Goal: Task Accomplishment & Management: Manage account settings

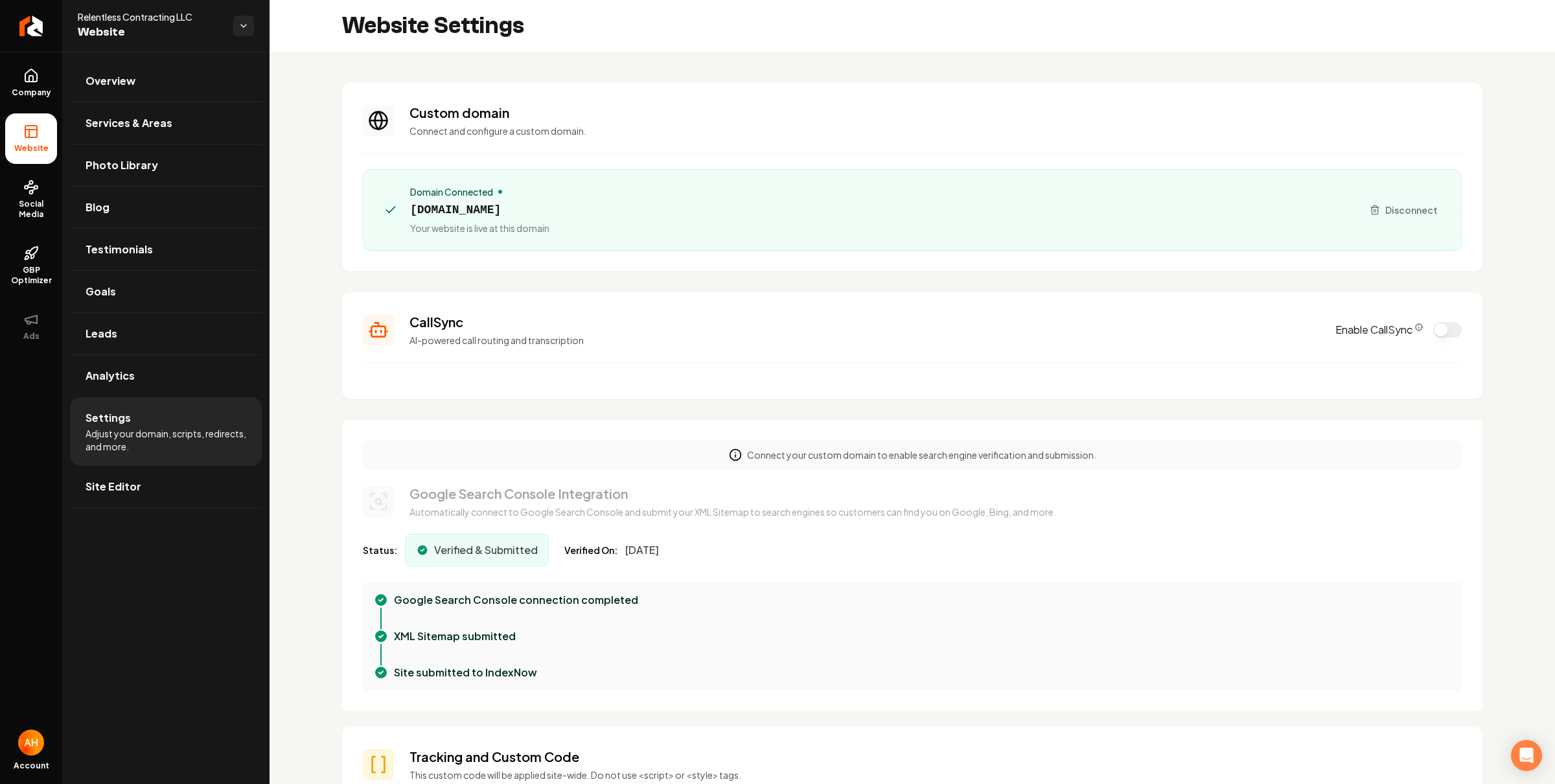
scroll to position [117, 0]
click at [550, 209] on span "[DOMAIN_NAME]" at bounding box center [479, 210] width 139 height 19
click at [647, 155] on section "Custom domain Connect and configure a custom domain. Domain Connected relentles…" at bounding box center [912, 177] width 1140 height 188
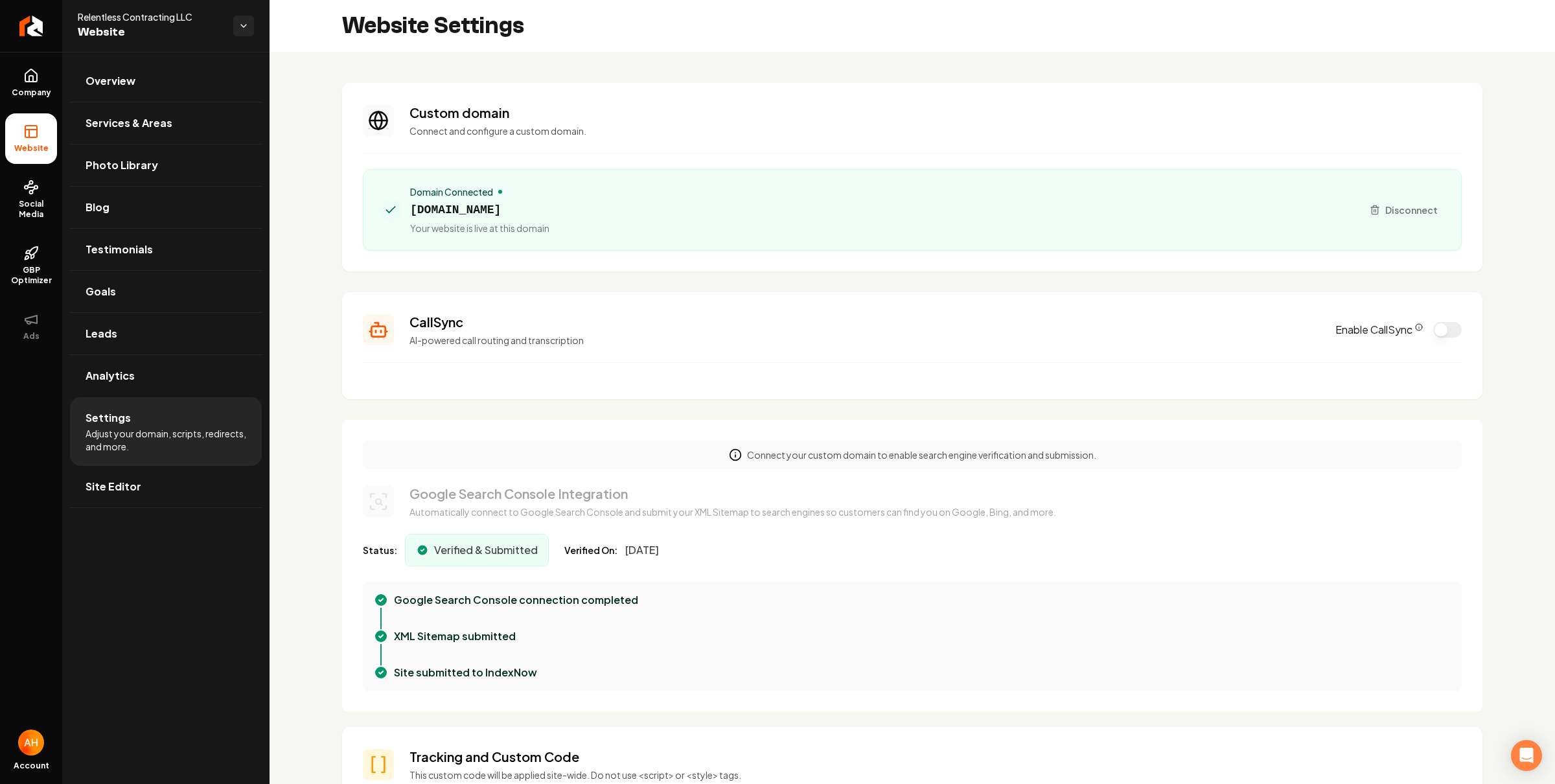
click at [699, 115] on h3 "Custom domain" at bounding box center [935, 113] width 1052 height 19
click at [747, 89] on section "Custom domain Connect and configure a custom domain. Domain Connected relentles…" at bounding box center [912, 177] width 1140 height 188
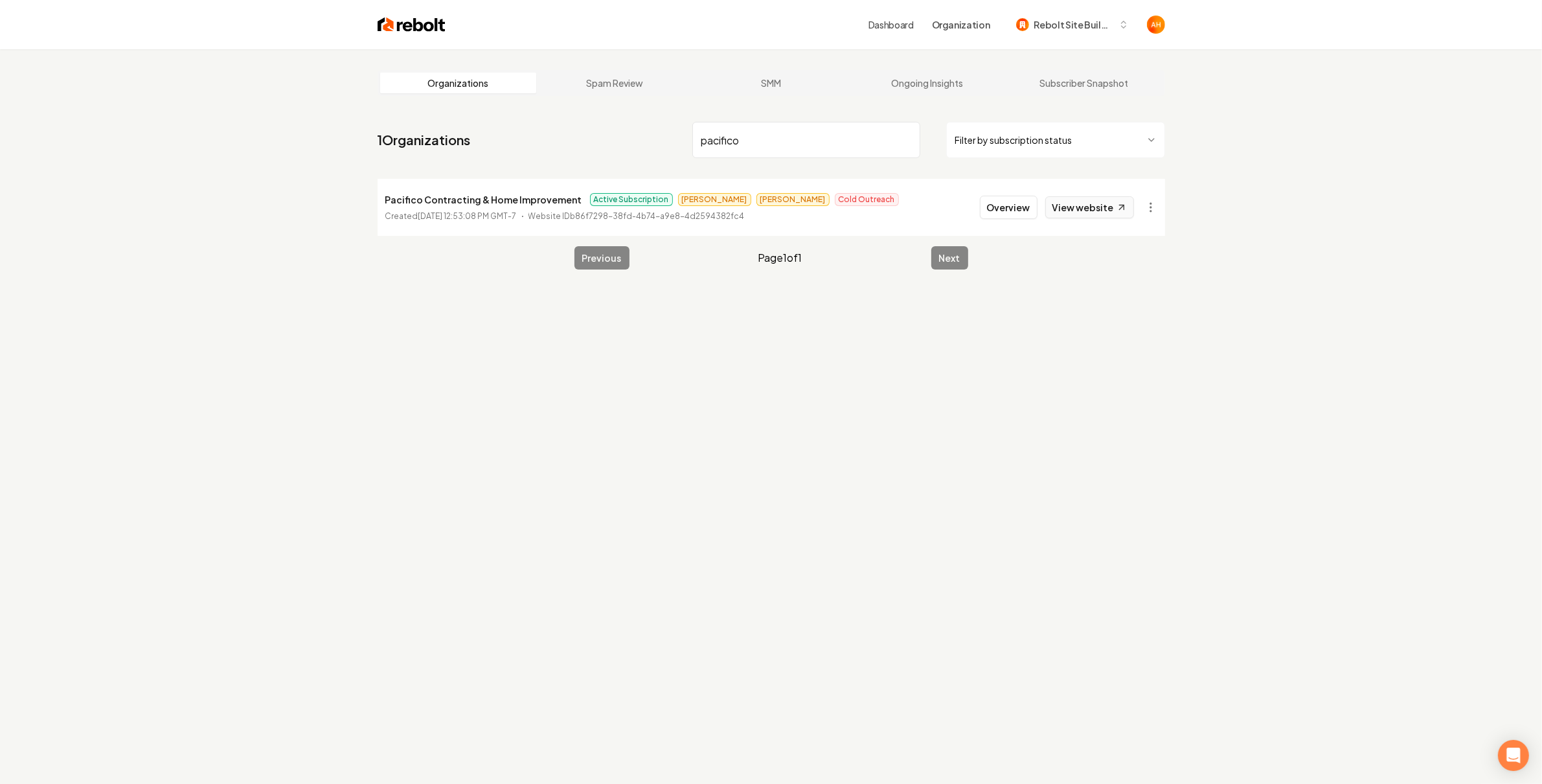
type input "pacifico"
click at [1099, 211] on link "View website" at bounding box center [1090, 207] width 89 height 22
click at [708, 353] on div "Organizations Spam Review SMM Ongoing Insights Subscriber Snapshot 1 Organizati…" at bounding box center [771, 441] width 1542 height 784
click at [997, 205] on button "Overview" at bounding box center [1009, 207] width 58 height 23
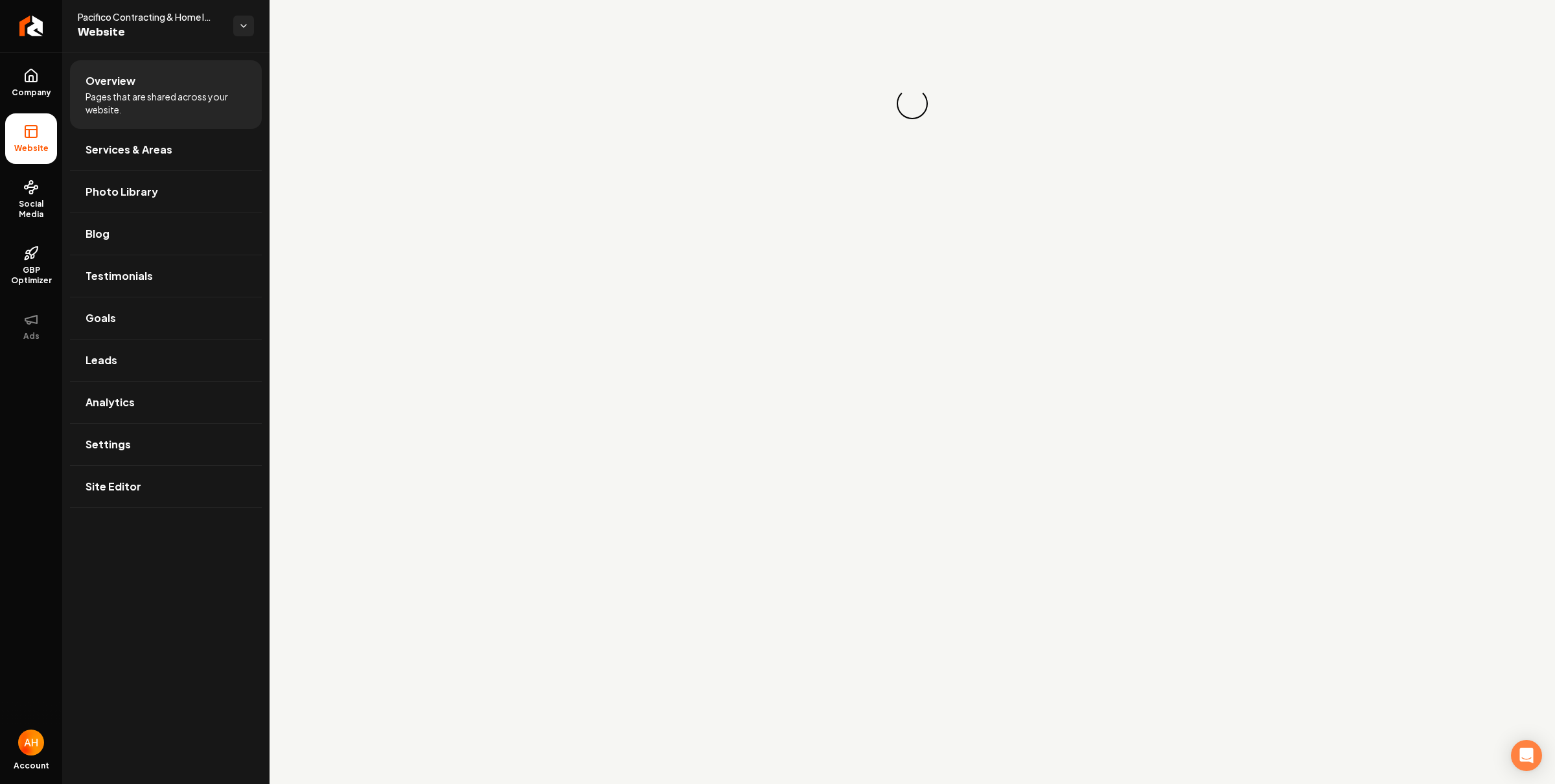
click at [971, 55] on div "Loading... Loading..." at bounding box center [912, 103] width 1286 height 208
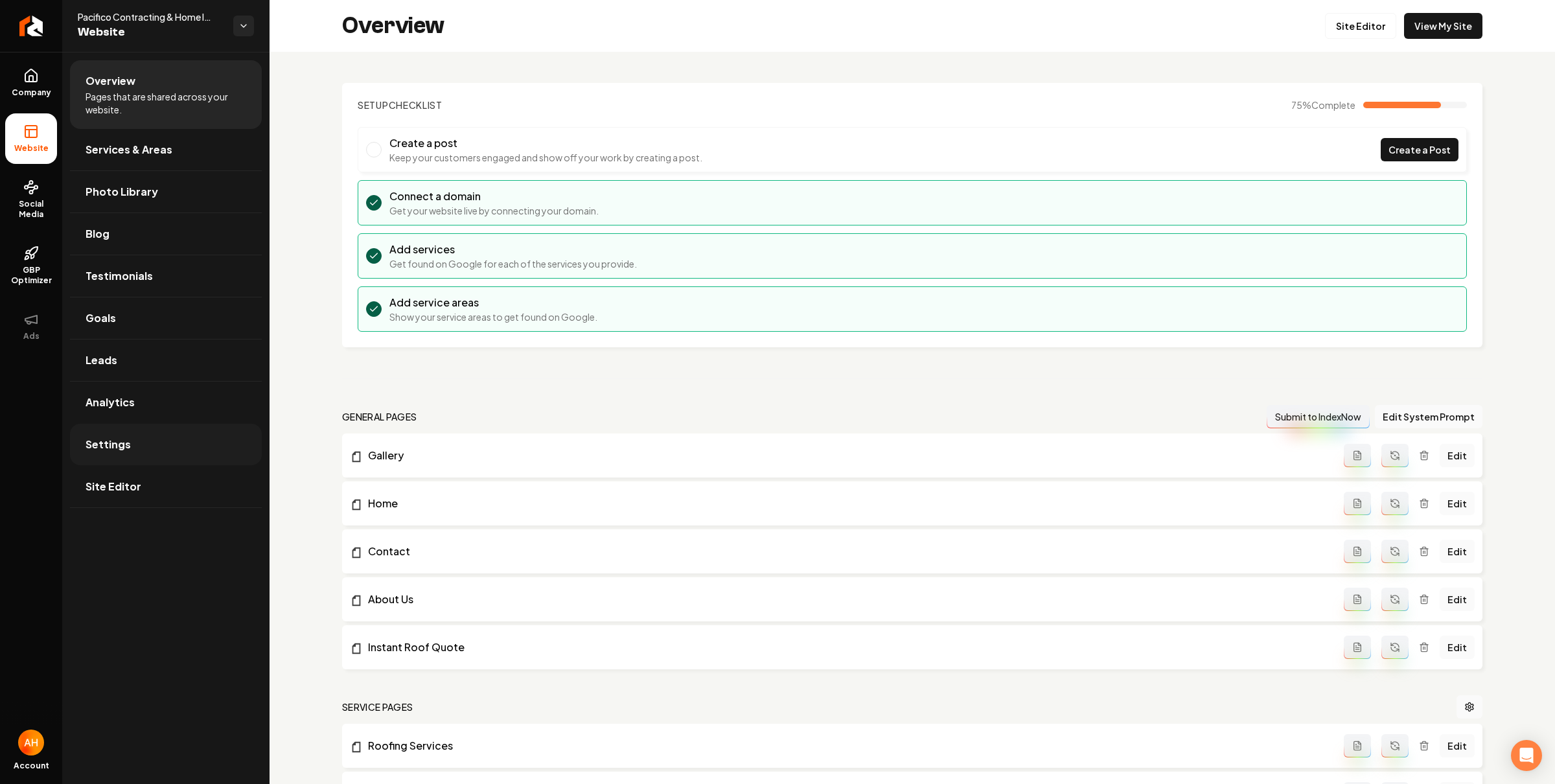
click at [185, 445] on link "Settings" at bounding box center [166, 444] width 191 height 42
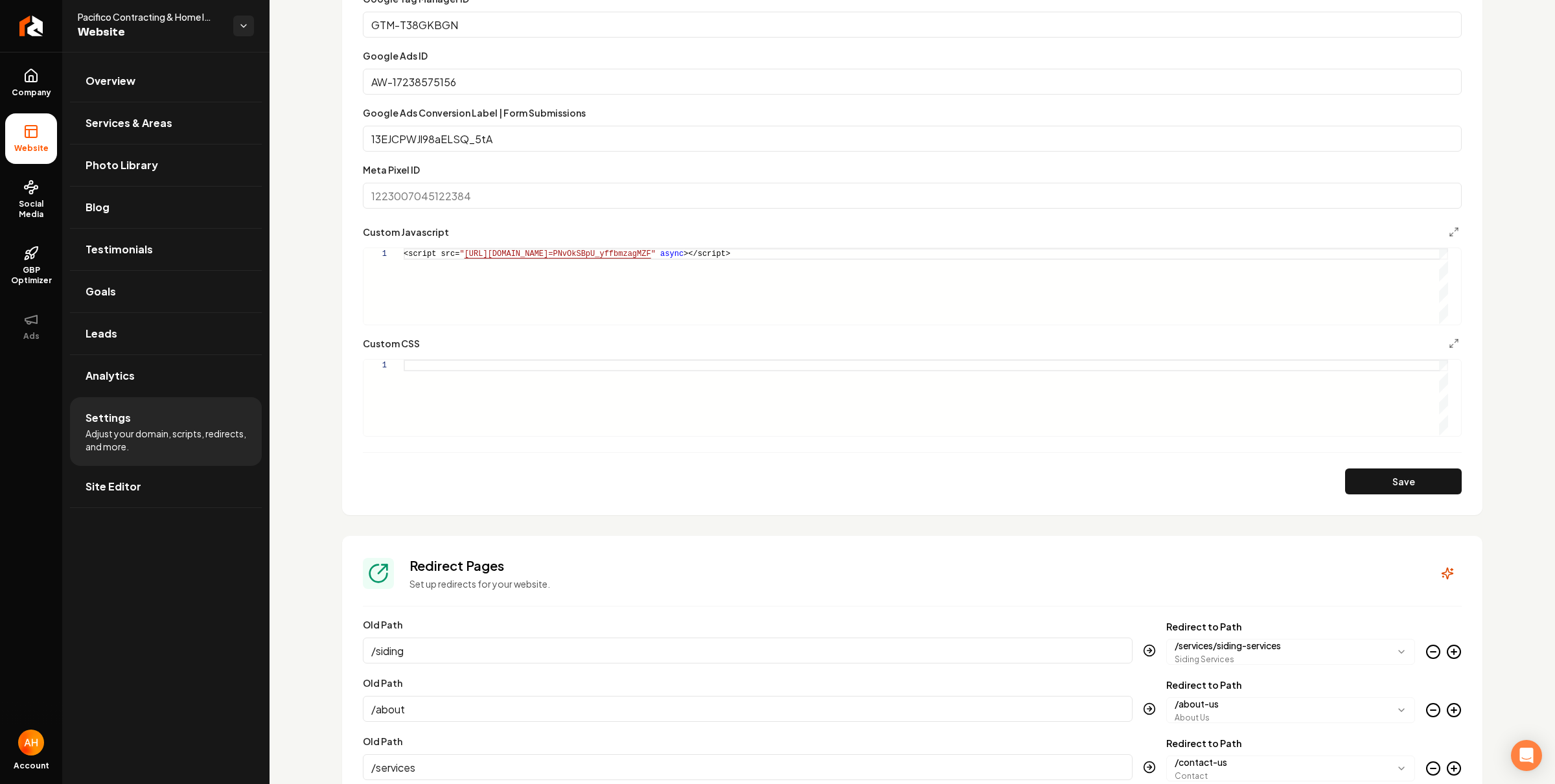
scroll to position [0, 477]
click at [701, 283] on div "<script src= " https://app.roofle.com/roof-quote-pro-widget.js?id =PNvOkSBpU_yf…" at bounding box center [926, 286] width 1045 height 76
drag, startPoint x: 960, startPoint y: 259, endPoint x: 320, endPoint y: 261, distance: 640.0
click at [404, 261] on div "<script src= " https://app.roofle.com/roof-quote-pro-widget.js?id =PNvOkSBpU_yf…" at bounding box center [926, 286] width 1045 height 76
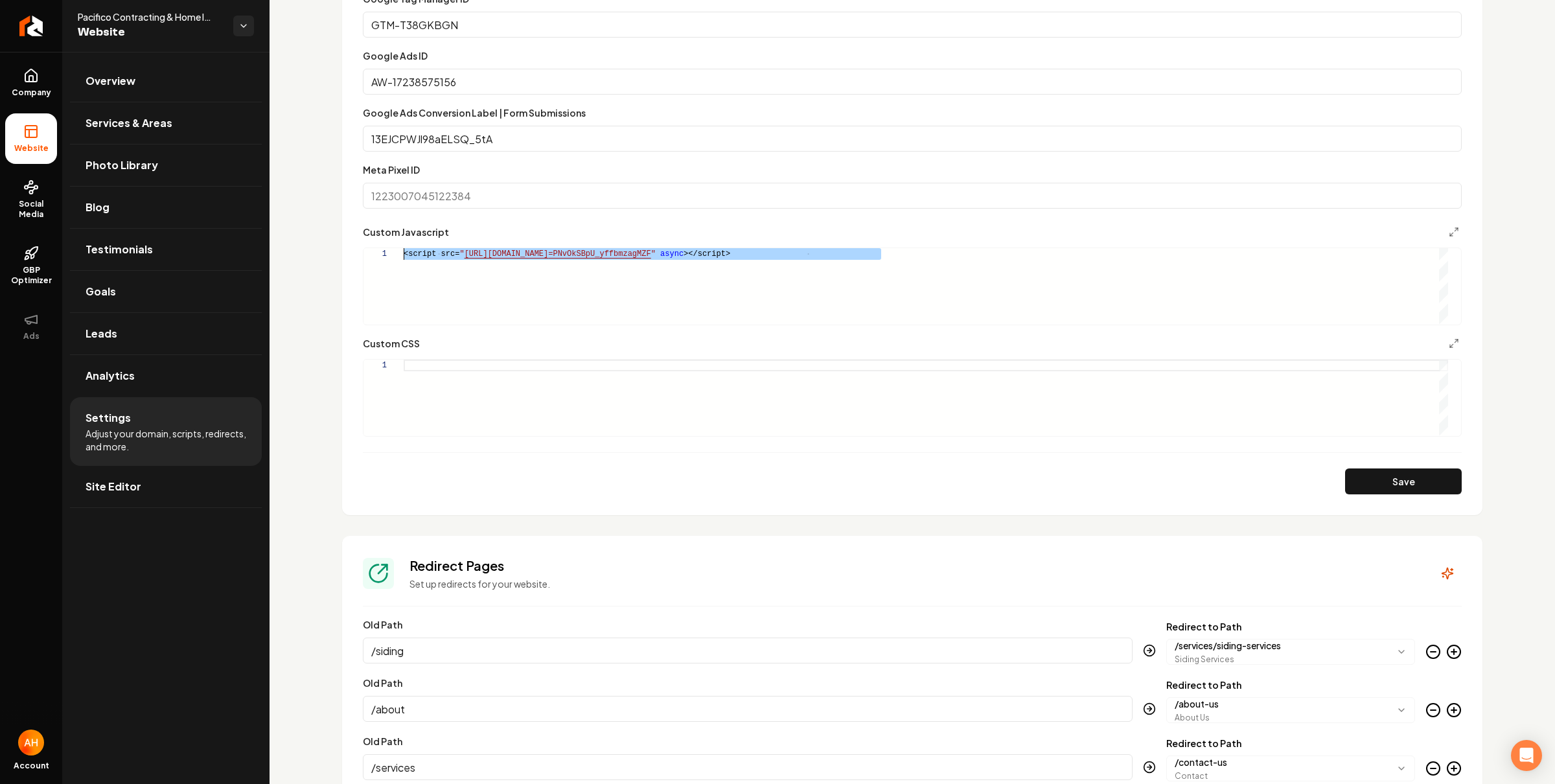
click at [503, 290] on div "<script src= " https://app.roofle.com/roof-quote-pro-widget.js?id =PNvOkSBpU_yf…" at bounding box center [926, 286] width 1045 height 76
click at [462, 278] on div "<script src= " https://app.roofle.com/roof-quote-pro-widget.js?id =PNvOkSBpU_yf…" at bounding box center [926, 286] width 1045 height 76
drag, startPoint x: 462, startPoint y: 278, endPoint x: 592, endPoint y: 273, distance: 130.1
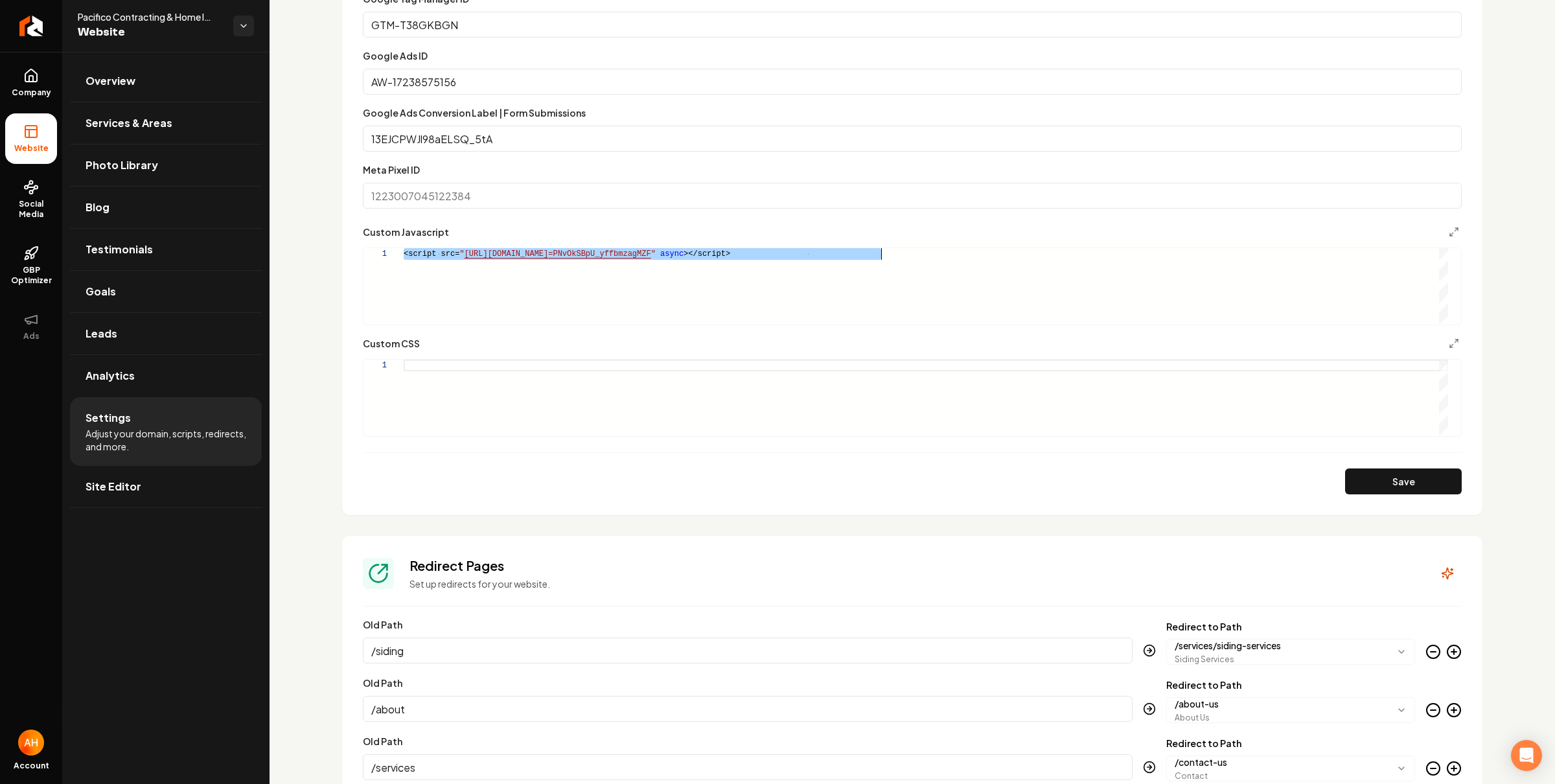
click at [462, 278] on div "<script src= " https://app.roofle.com/roof-quote-pro-widget.js?id =PNvOkSBpU_yf…" at bounding box center [926, 286] width 1045 height 76
drag, startPoint x: 910, startPoint y: 243, endPoint x: 911, endPoint y: 254, distance: 11.0
click at [910, 244] on div "**********" at bounding box center [913, 274] width 1099 height 101
drag, startPoint x: 435, startPoint y: 255, endPoint x: 317, endPoint y: 252, distance: 118.0
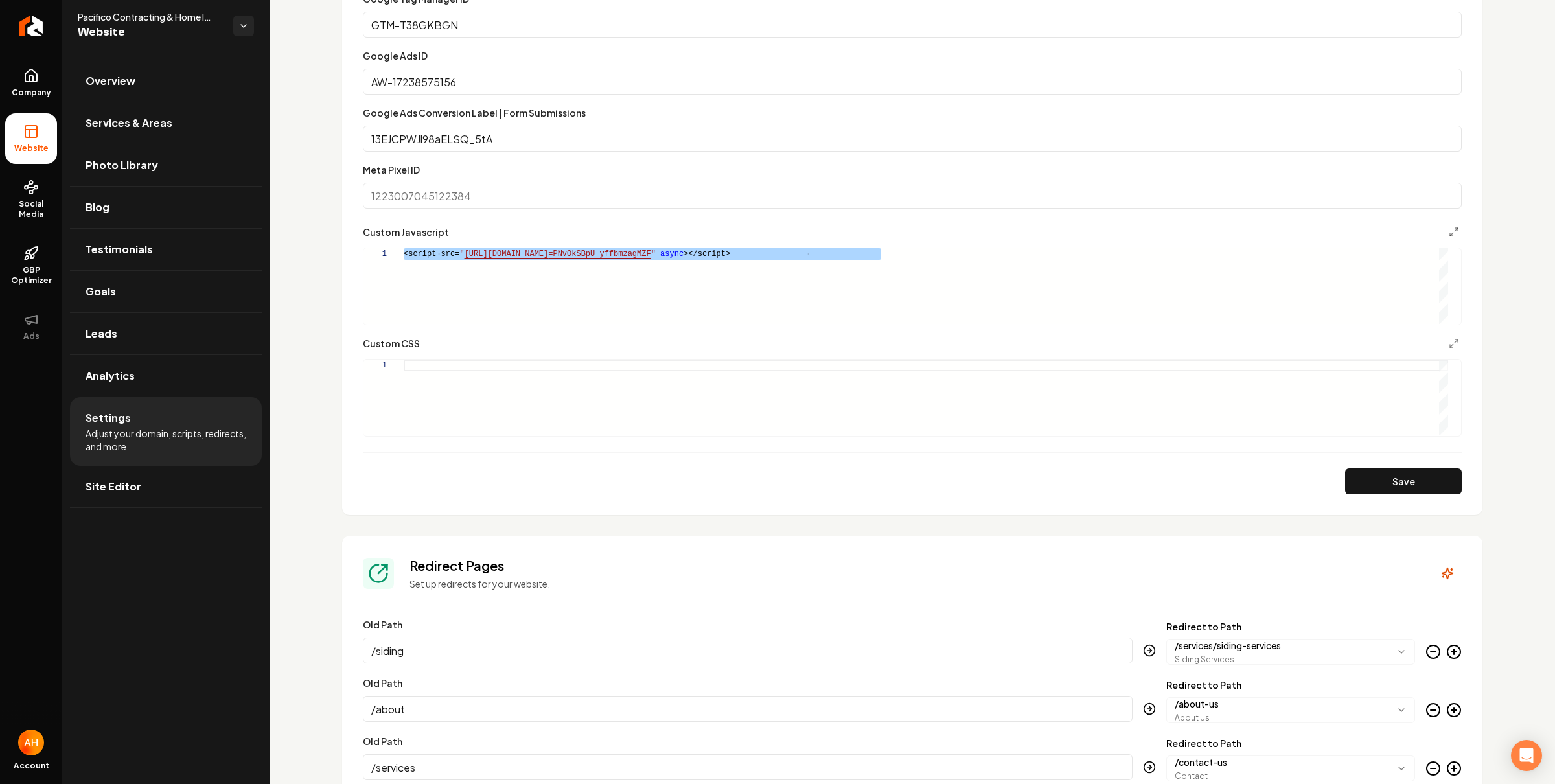
click at [404, 255] on div "<script src= " https://app.roofle.com/roof-quote-pro-widget.js?id =PNvOkSBpU_yf…" at bounding box center [926, 286] width 1045 height 76
click at [808, 309] on div "<script src= " https://app.roofle.com/roof-quote-pro-widget.js?id =PNvOkSBpU_yf…" at bounding box center [926, 286] width 1045 height 76
drag, startPoint x: 740, startPoint y: 258, endPoint x: 403, endPoint y: 255, distance: 337.0
click at [404, 255] on div "<script src= " https://app.roofle.com/roof-quote-pro-widget.js?id =PNvOkSBpU_yf…" at bounding box center [926, 286] width 1045 height 76
click at [878, 276] on div "<script src= " https://app.roofle.com/roof-quote-pro-widget.js?id =PNvOkSBpU_yf…" at bounding box center [926, 286] width 1045 height 76
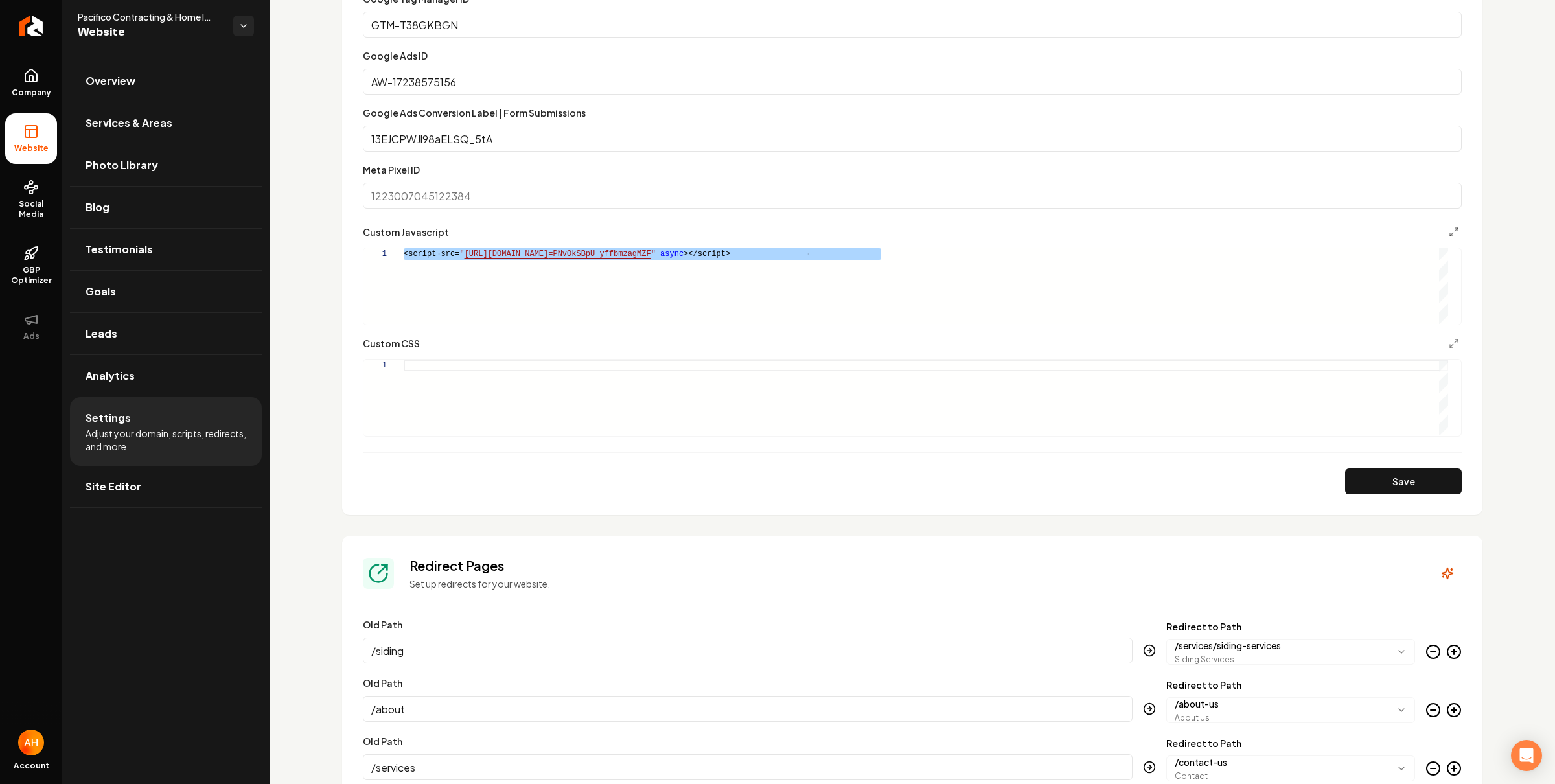
drag, startPoint x: 870, startPoint y: 264, endPoint x: 387, endPoint y: 255, distance: 483.1
click at [404, 255] on div "<script src= " https://app.roofle.com/roof-quote-pro-widget.js?id =PNvOkSBpU_yf…" at bounding box center [926, 286] width 1045 height 76
click at [615, 305] on div "<script src= " https://app.roofle.com/roof-quote-pro-widget.js?id =PNvOkSBpU_yf…" at bounding box center [926, 286] width 1045 height 76
click at [723, 280] on div "<script src= " https://app.roofle.com/roof-quote-pro-widget.js?id =PNvOkSBpU_yf…" at bounding box center [926, 286] width 1045 height 76
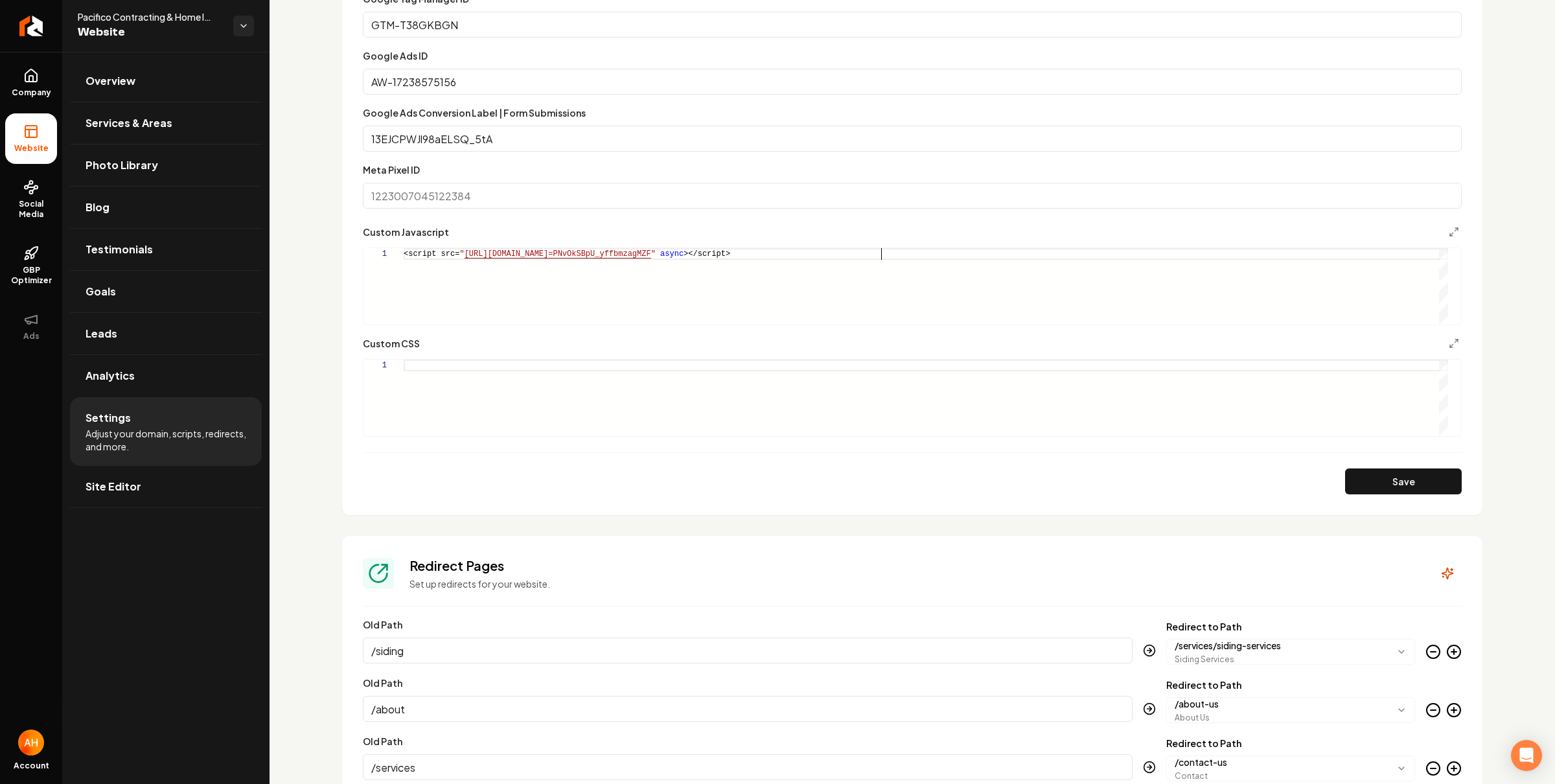
click at [724, 278] on div "<script src= " https://app.roofle.com/roof-quote-pro-widget.js?id =PNvOkSBpU_yf…" at bounding box center [926, 286] width 1045 height 76
click at [723, 276] on div "<script src= " https://app.roofle.com/roof-quote-pro-widget.js?id =PNvOkSBpU_yf…" at bounding box center [926, 286] width 1045 height 76
drag, startPoint x: 875, startPoint y: 252, endPoint x: 388, endPoint y: 252, distance: 487.0
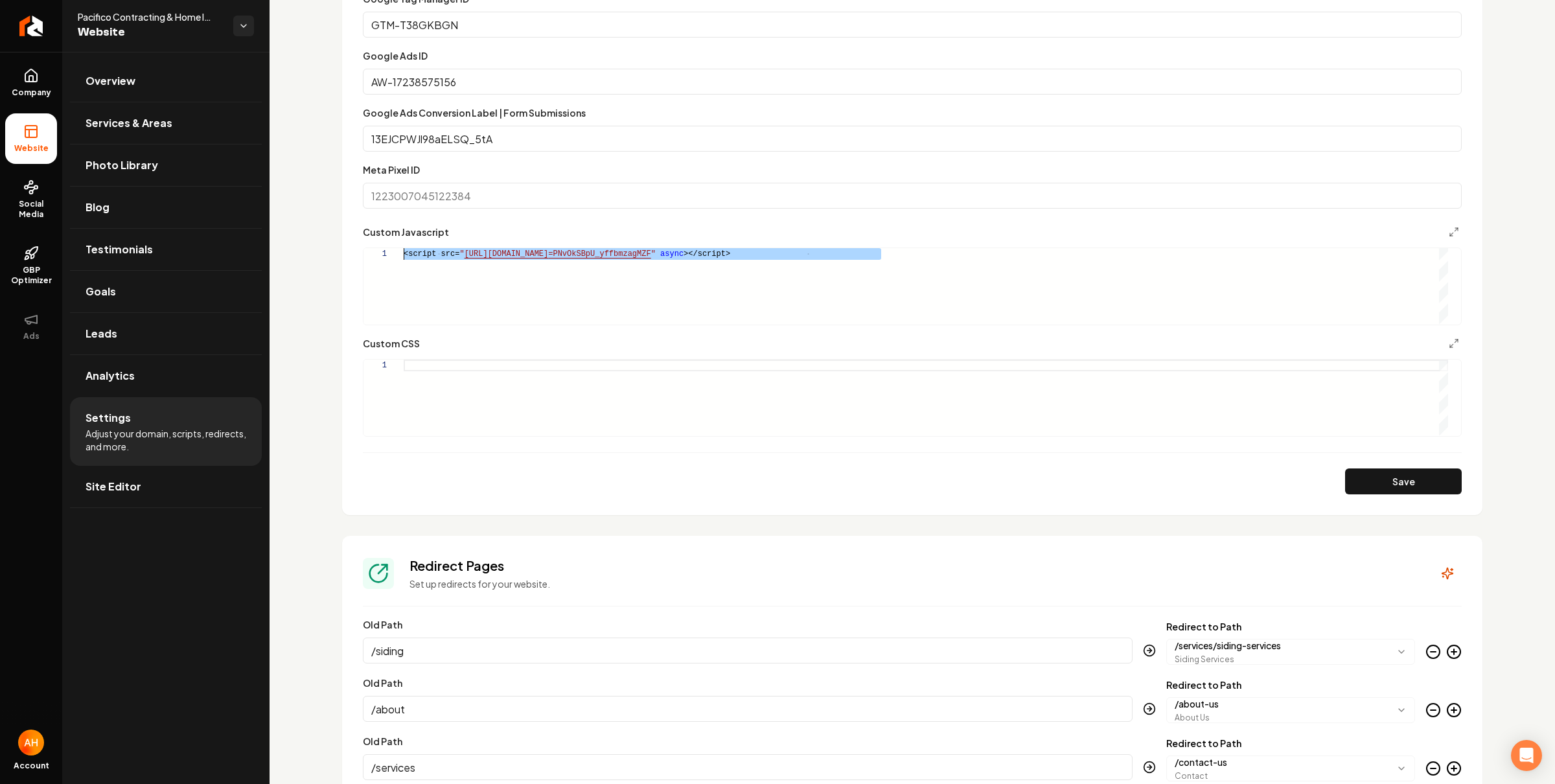
click at [404, 252] on div "<script src= " https://app.roofle.com/roof-quote-pro-widget.js?id =PNvOkSBpU_yf…" at bounding box center [926, 286] width 1045 height 76
click at [411, 258] on div "<script src= " https://app.roofle.com/roof-quote-pro-widget.js?id =PNvOkSBpU_yf…" at bounding box center [926, 286] width 1045 height 76
drag, startPoint x: 402, startPoint y: 256, endPoint x: 849, endPoint y: 247, distance: 447.1
click at [849, 248] on div "**********" at bounding box center [913, 286] width 1099 height 78
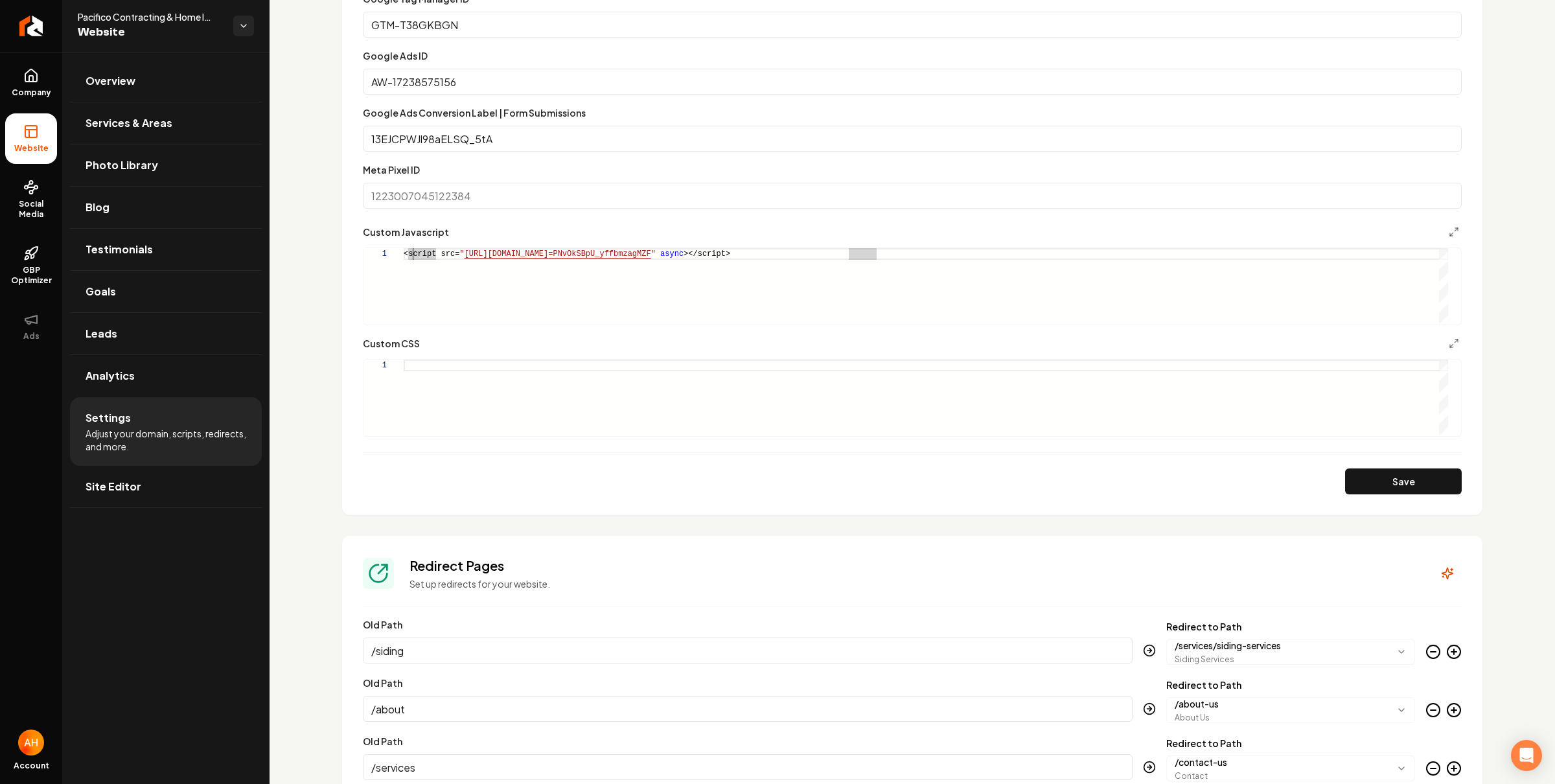
click at [913, 258] on div "<script src= " https://app.roofle.com/roof-quote-pro-widget.js?id =PNvOkSBpU_yf…" at bounding box center [926, 286] width 1045 height 76
click at [913, 258] on div "<script src= " https://app.roofle.com/roof-quote-pro-widget.js?id =PNvOkSBpU_yf…" at bounding box center [926, 286] width 1045 height 76
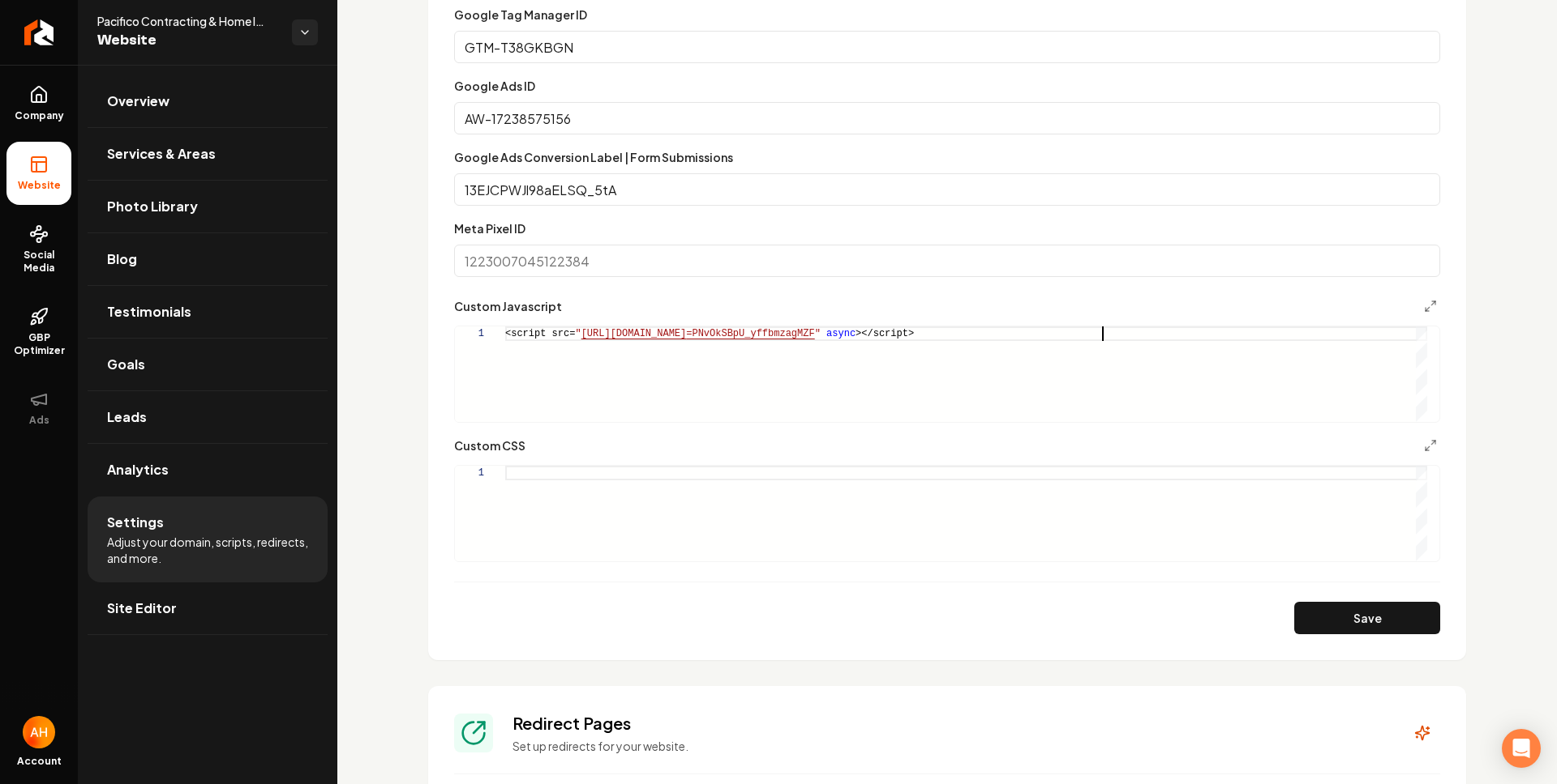
click at [1006, 369] on div "<script src= " https://app.roofle.com/roof-quote-pro-widget.js?id =PNvOkSBpU_yf…" at bounding box center [966, 374] width 921 height 96
click at [928, 324] on div "**********" at bounding box center [947, 359] width 986 height 126
click at [1121, 333] on div "<script src= " https://app.roofle.com/roof-quote-pro-widget.js?id =PNvOkSBpU_yf…" at bounding box center [966, 374] width 921 height 96
click at [901, 377] on div "<script src= " https://app.roofle.com/roof-quote-pro-widget.js?id =PNvOkSBpU_yf…" at bounding box center [966, 374] width 921 height 96
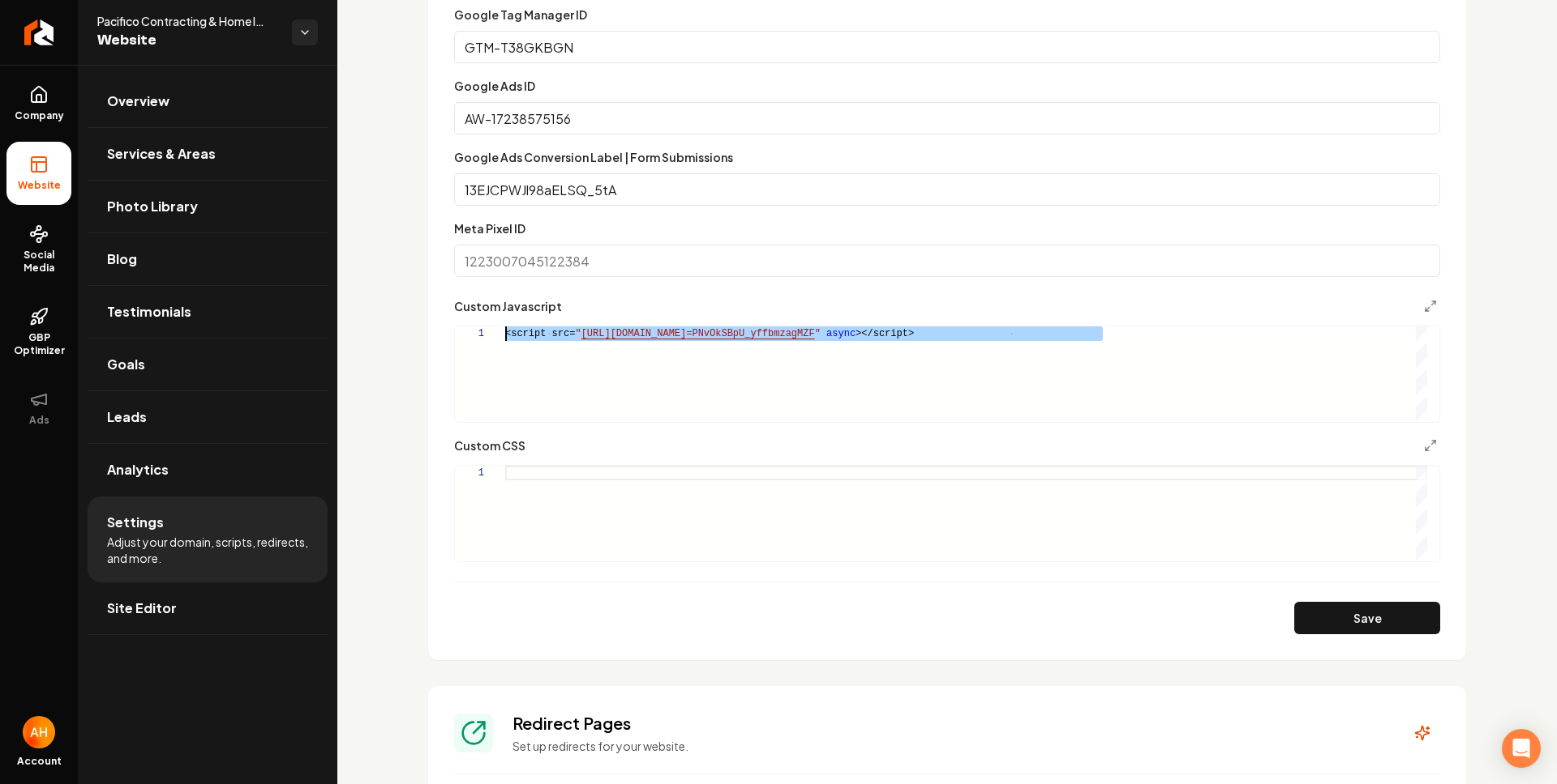
scroll to position [0, 0]
drag, startPoint x: 675, startPoint y: 349, endPoint x: 381, endPoint y: 330, distance: 294.6
click at [505, 330] on div "<script src= " https://app.roofle.com/roof-quote-pro-widget.js?id =PNvOkSBpU_yf…" at bounding box center [966, 374] width 921 height 96
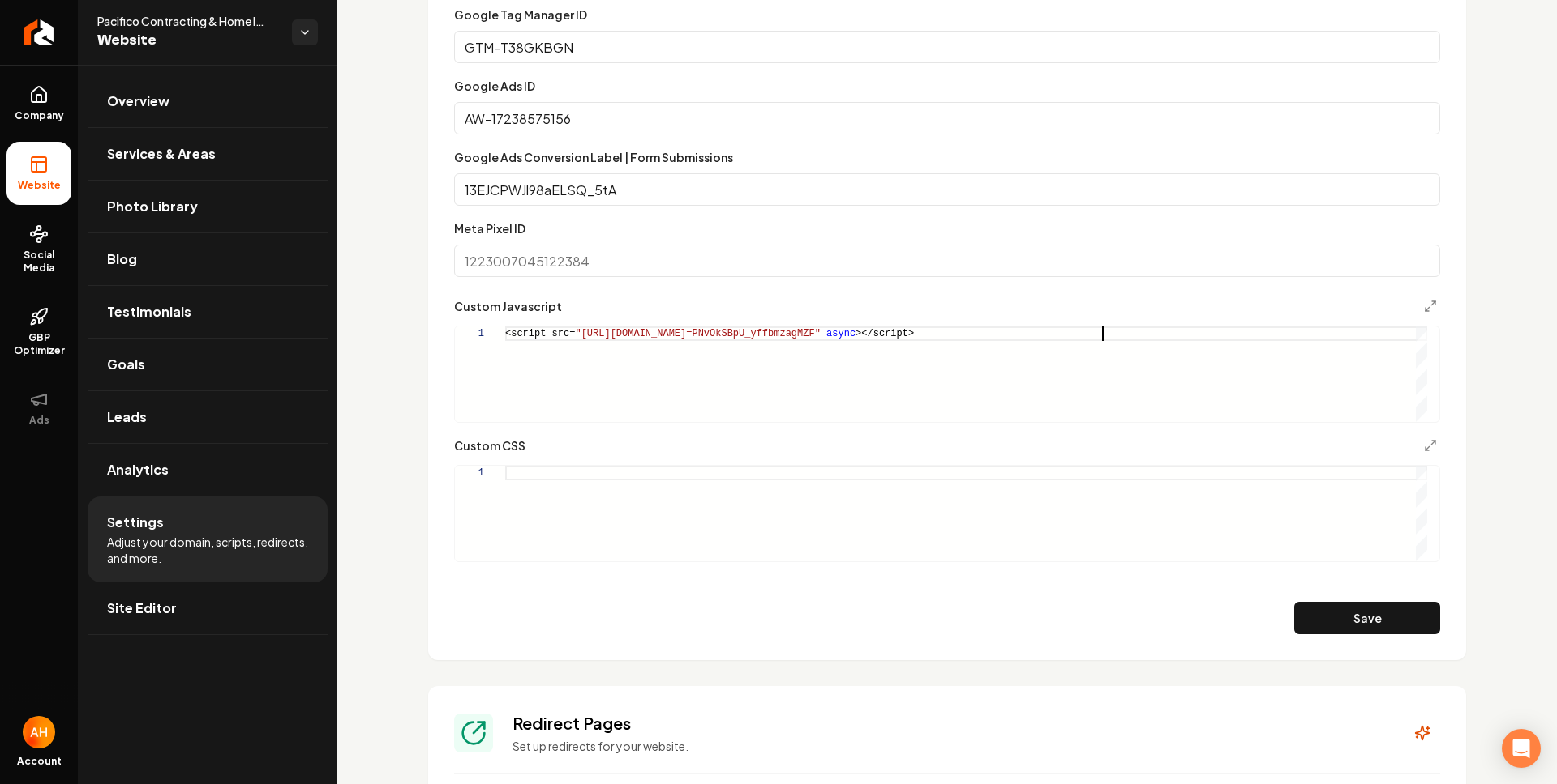
click at [581, 350] on div "<script src= " https://app.roofle.com/roof-quote-pro-widget.js?id =PNvOkSBpU_yf…" at bounding box center [966, 374] width 921 height 96
click at [582, 350] on div "<script src= " https://app.roofle.com/roof-quote-pro-widget.js?id =PNvOkSBpU_yf…" at bounding box center [966, 374] width 921 height 96
click at [1380, 376] on div "<script src= " https://app.roofle.com/roof-quote-pro-widget.js?id =PNvOkSBpU_yf…" at bounding box center [966, 374] width 921 height 96
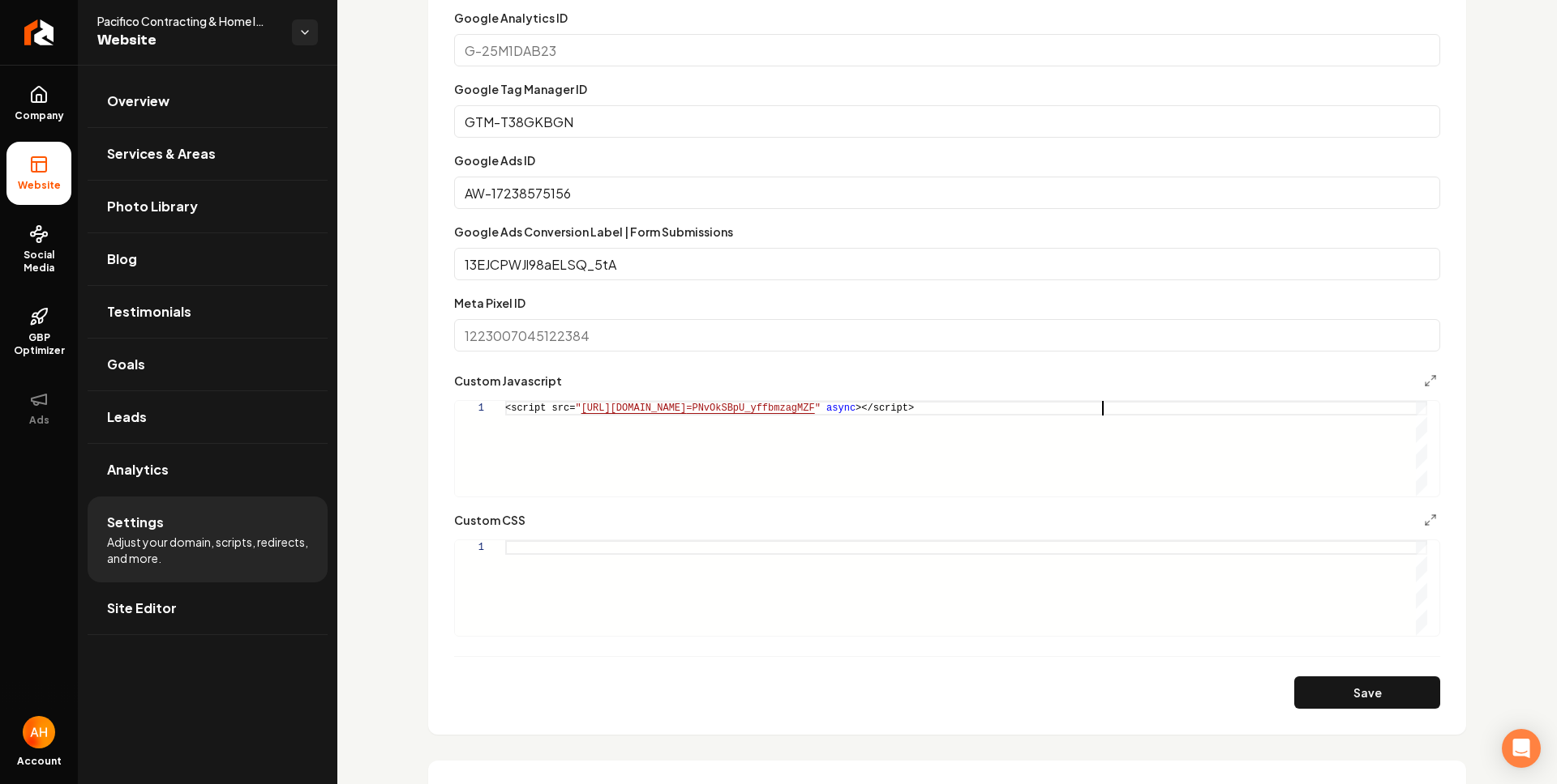
scroll to position [984, 0]
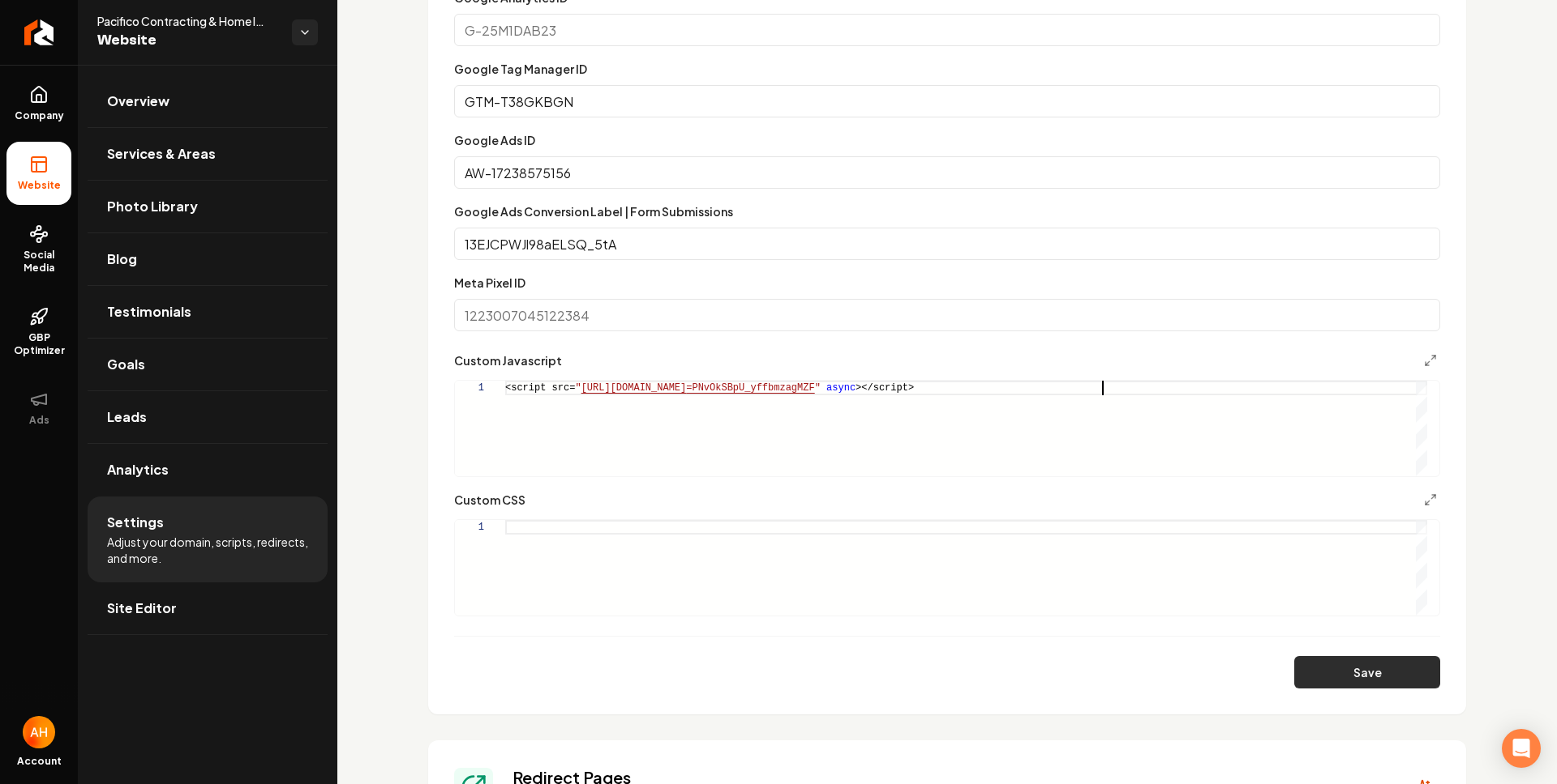
click at [1336, 675] on button "Save" at bounding box center [1367, 673] width 146 height 33
click at [866, 407] on div "<script src= " https://app.roofle.com/roof-quote-pro-widget.js?id =PNvOkSBpU_yf…" at bounding box center [966, 428] width 921 height 96
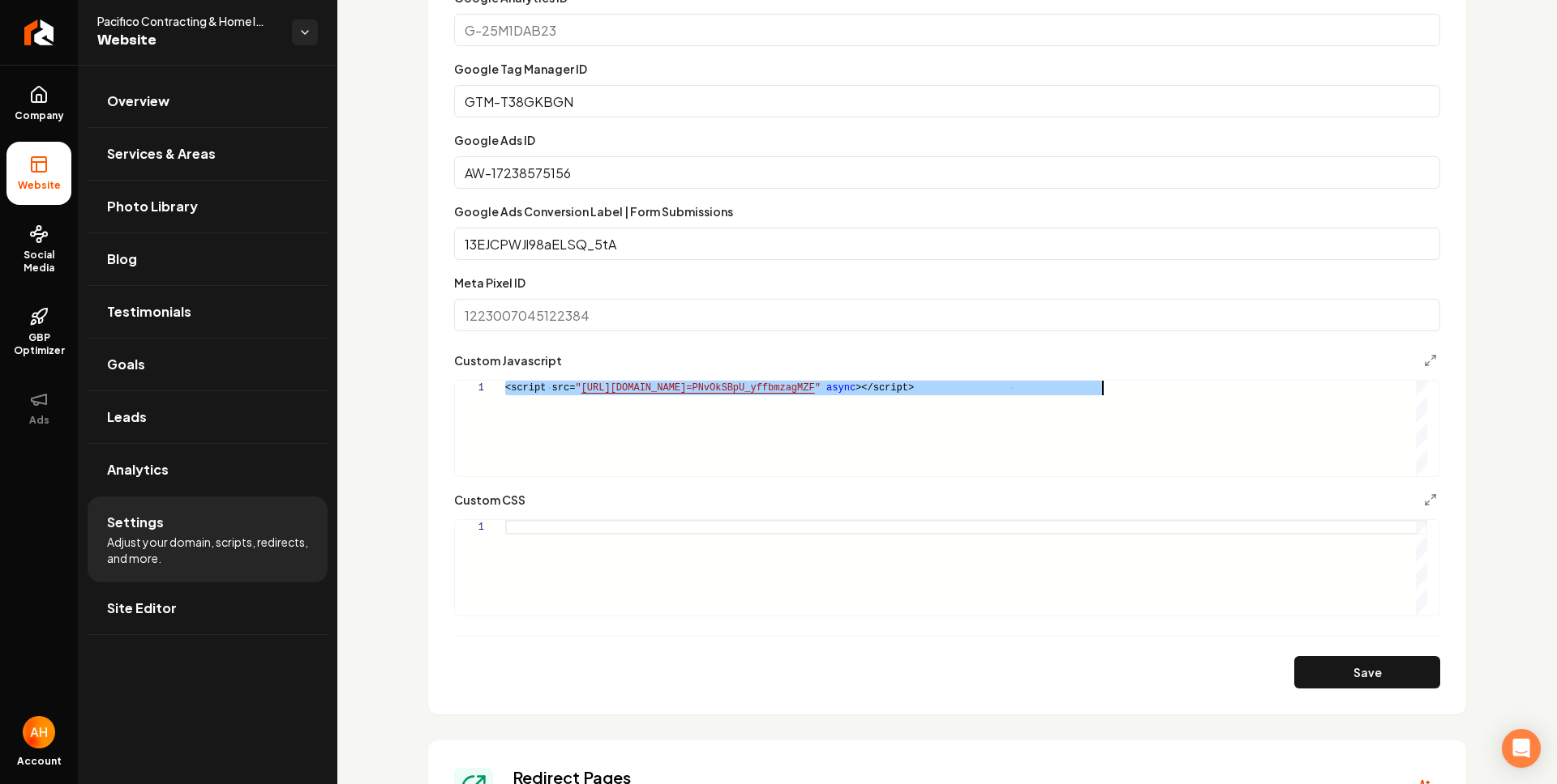
scroll to position [0, 649]
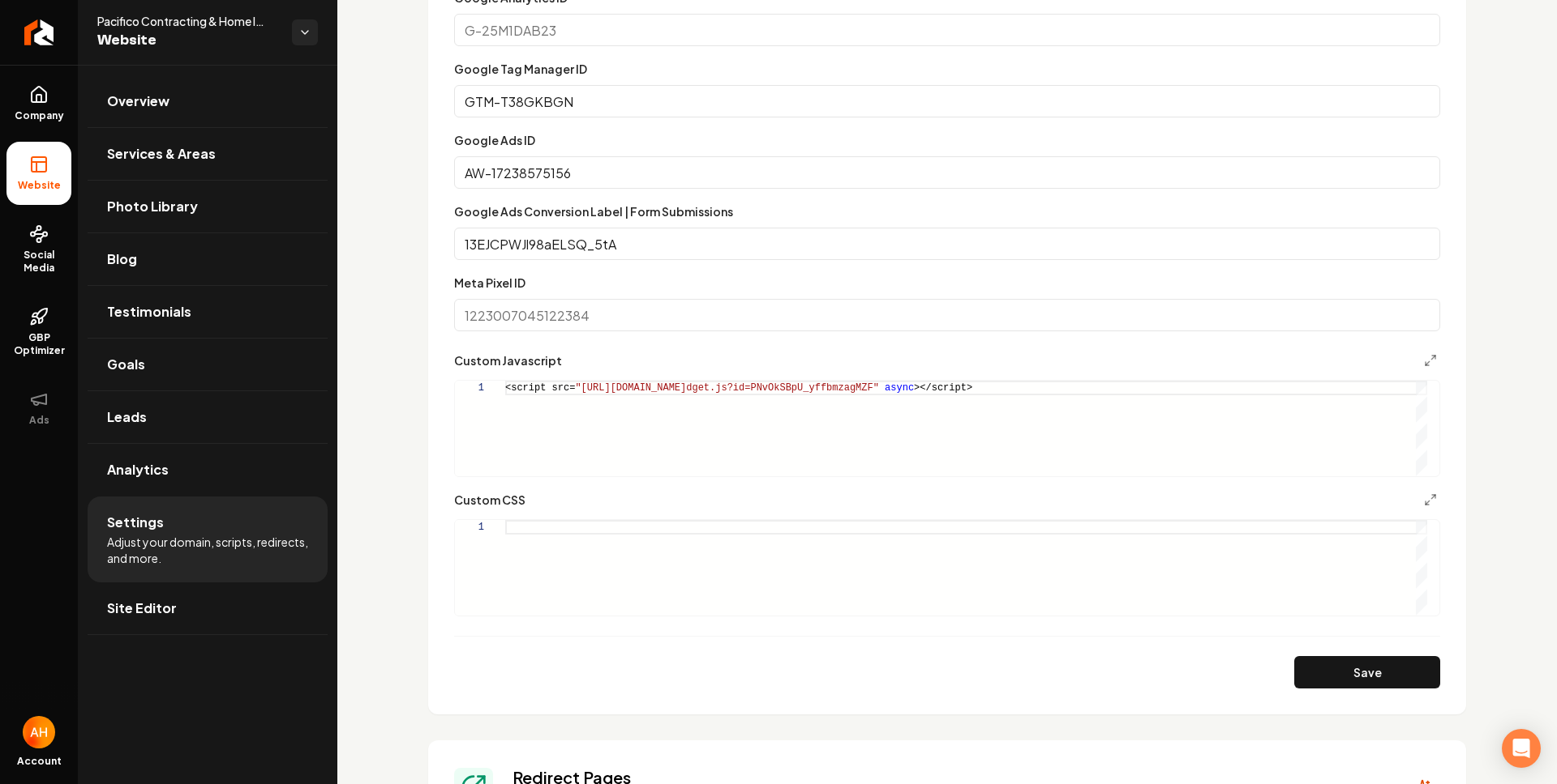
drag, startPoint x: 1318, startPoint y: 664, endPoint x: 1233, endPoint y: 549, distance: 143.0
click at [1318, 663] on button "Save" at bounding box center [1367, 673] width 146 height 33
click at [753, 409] on div "<script src= " https://app.roofle.com/roof-quote-pro-embedded-wid get.js?id=PNv…" at bounding box center [966, 428] width 921 height 96
click at [950, 416] on div "<script src= " https://app.roofle.com/roof-quote-pro-embedded-wid get.js?id=PNv…" at bounding box center [966, 428] width 921 height 96
drag, startPoint x: 823, startPoint y: 418, endPoint x: 833, endPoint y: 432, distance: 17.2
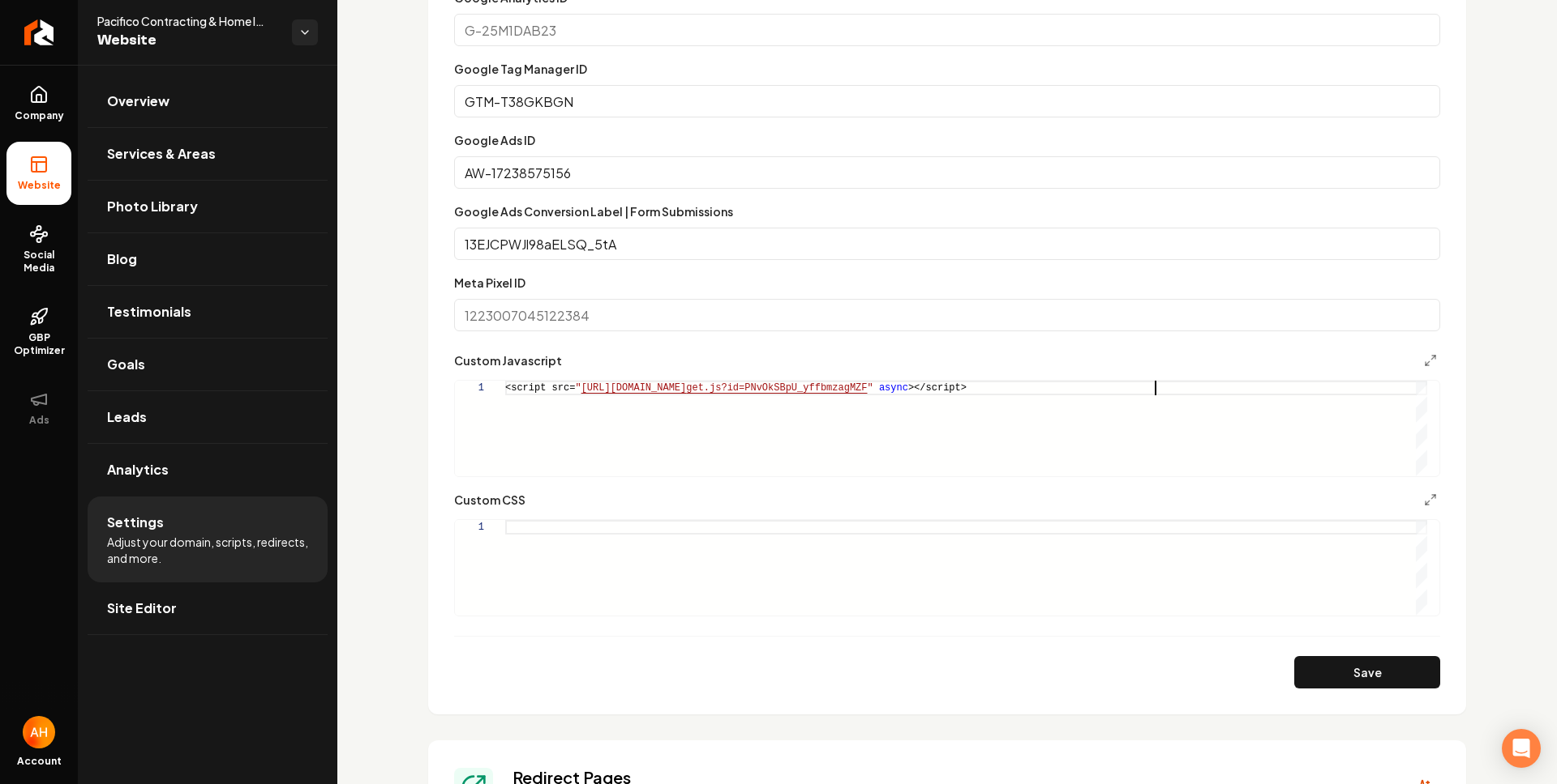
click at [823, 417] on div "<script src= " https://app.roofle.com/roof-quote-pro-embedded-wid get.js?id=PNv…" at bounding box center [966, 428] width 921 height 96
drag, startPoint x: 1330, startPoint y: 673, endPoint x: 1316, endPoint y: 360, distance: 313.3
click at [1330, 673] on button "Save" at bounding box center [1367, 673] width 146 height 33
drag, startPoint x: 894, startPoint y: 441, endPoint x: 906, endPoint y: 428, distance: 17.7
click at [898, 435] on div "<script src= " https://app.roofle.com/roof-quote-pro-embedded-wid get.js?id=PNv…" at bounding box center [966, 428] width 921 height 96
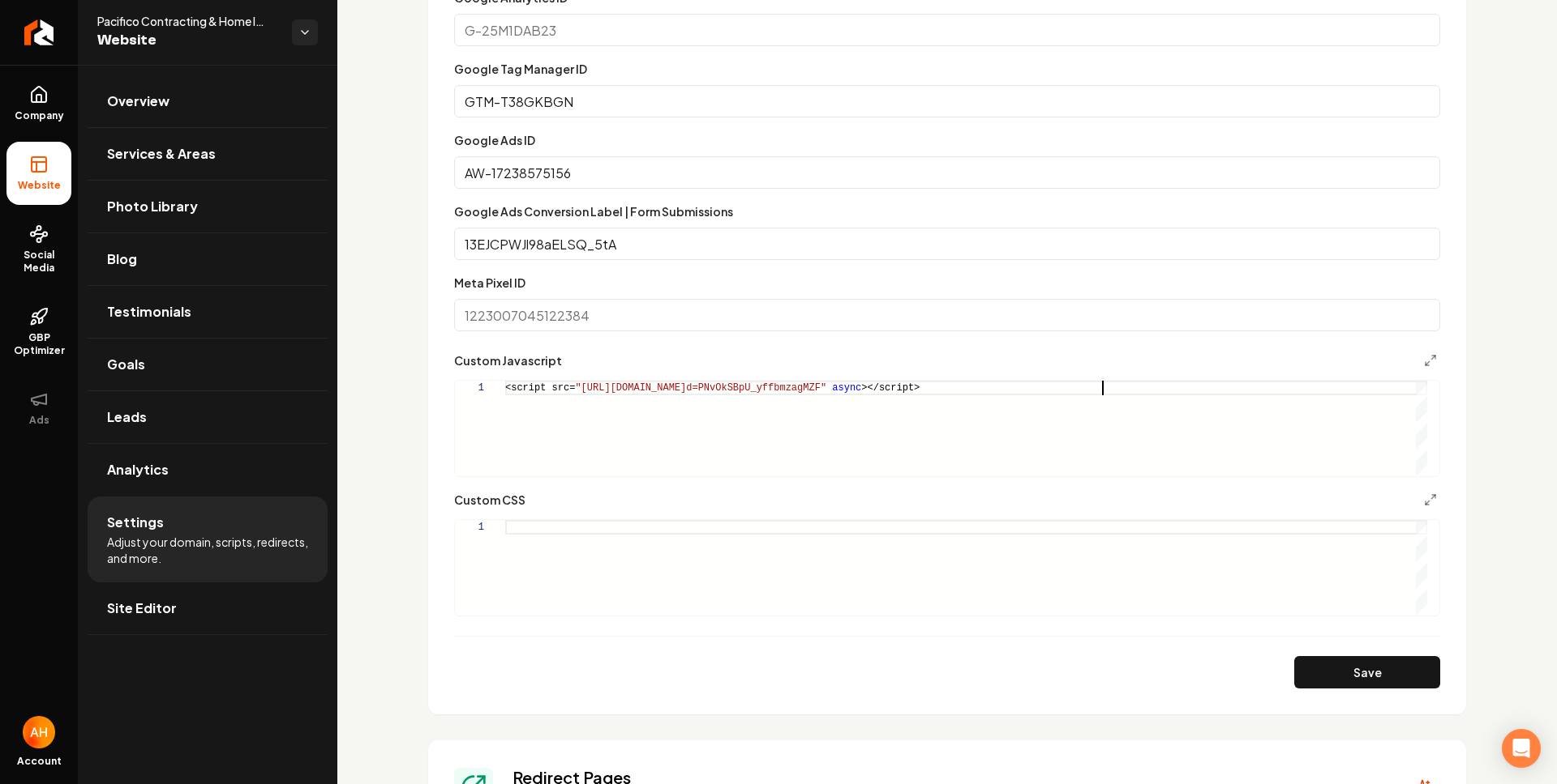
scroll to position [0, 597]
click at [1335, 663] on button "Save" at bounding box center [1367, 673] width 146 height 33
click at [940, 394] on div "<script src= " https://app.roofle.com/roof-quote-pro-widget.js?id =PNvOkSBpU_yf…" at bounding box center [966, 428] width 921 height 96
click at [1329, 661] on button "Save" at bounding box center [1367, 673] width 146 height 33
click at [894, 400] on div "<script src= " https://app.roofle.com/roof-quote-pro-widget.js?id =PNvOkSBpU_yf…" at bounding box center [966, 428] width 921 height 96
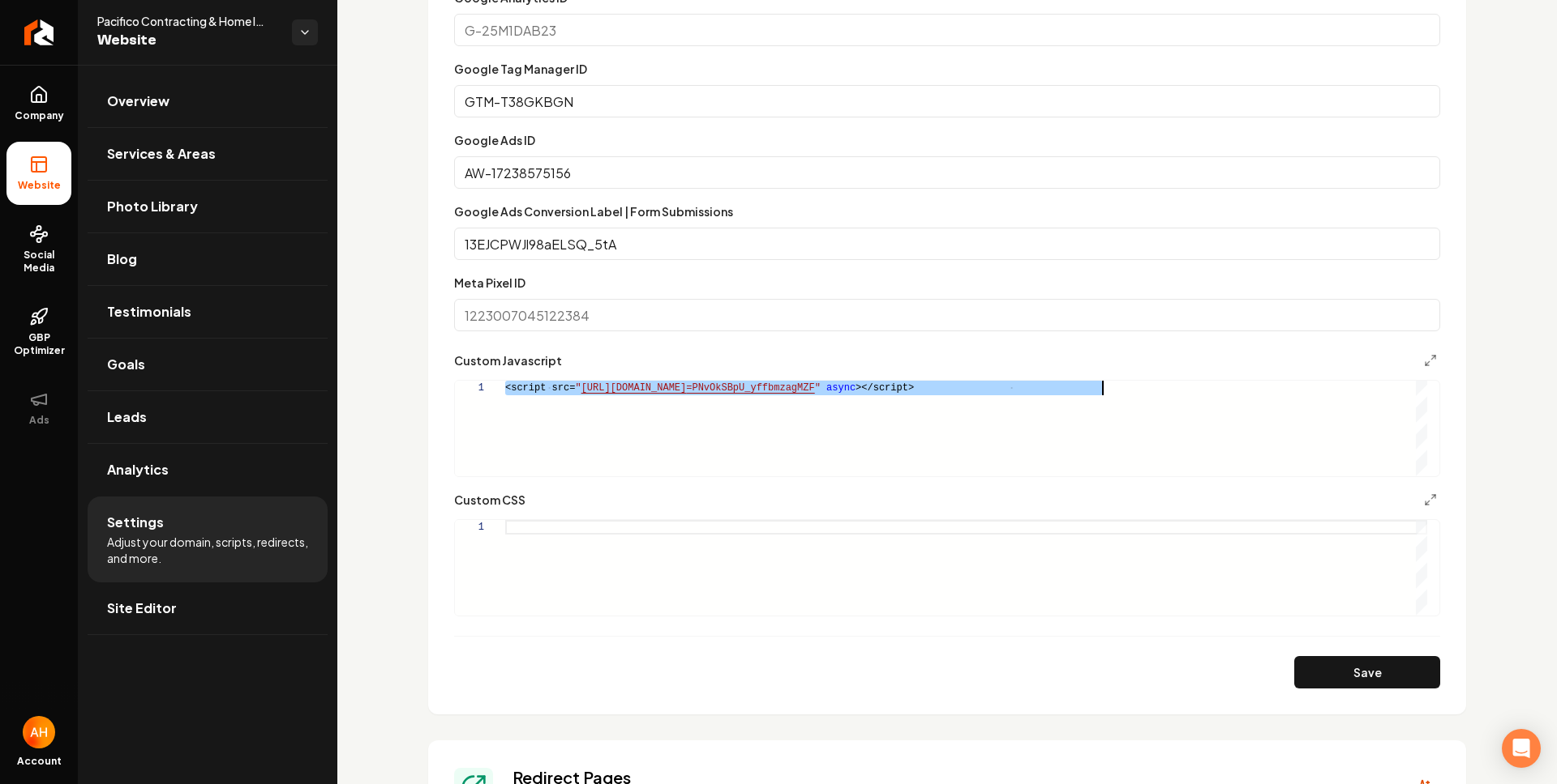
scroll to position [0, 649]
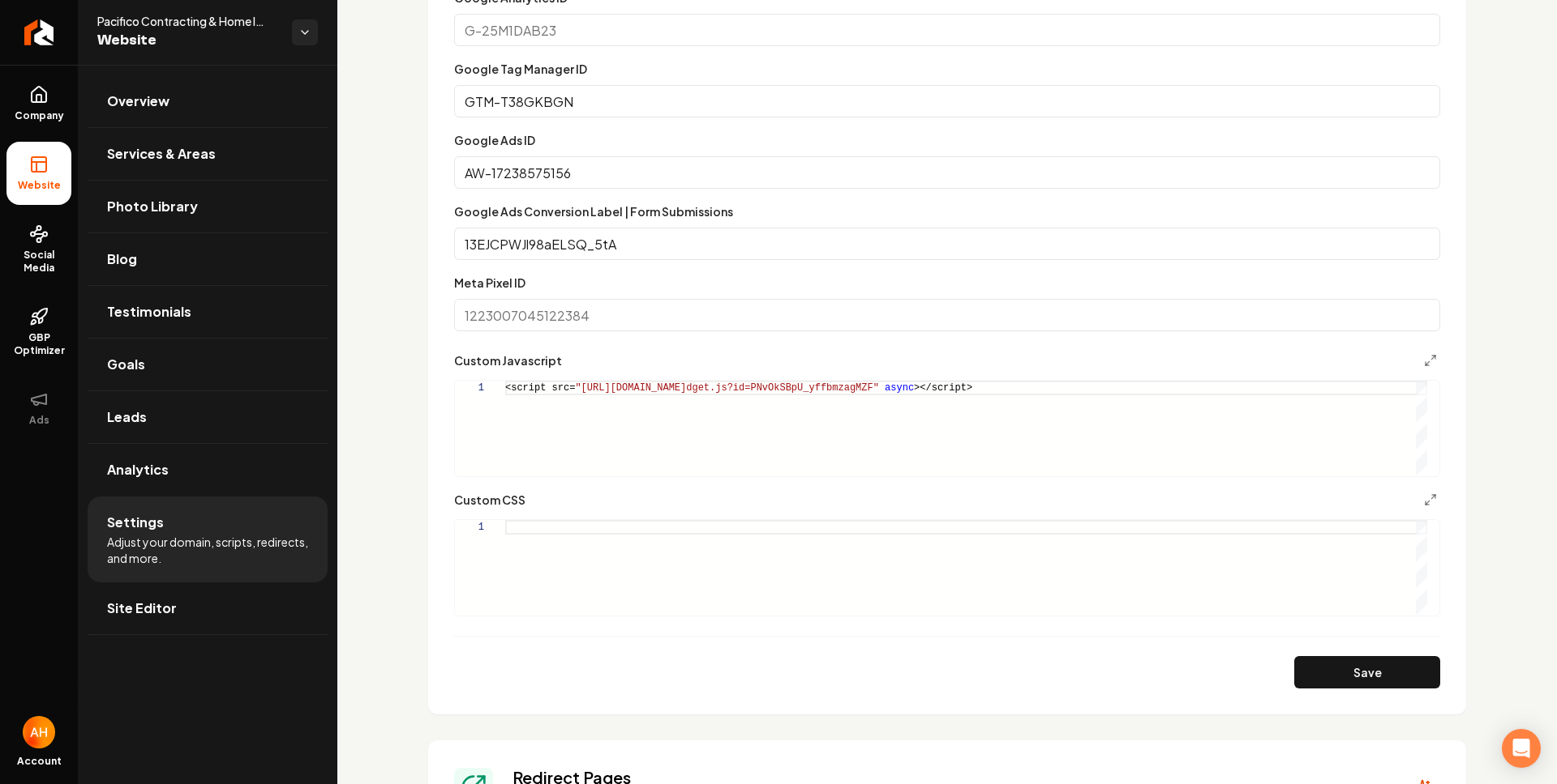
drag, startPoint x: 1335, startPoint y: 666, endPoint x: 1347, endPoint y: 519, distance: 147.5
click at [1335, 664] on button "Save" at bounding box center [1367, 673] width 146 height 33
click at [672, 265] on form "**********" at bounding box center [947, 338] width 986 height 701
click at [753, 390] on div "<script src= " https://app.roofle.com/roof-quote-pro-embedded-wid get.js?id=PNv…" at bounding box center [966, 428] width 921 height 96
type textarea "**********"
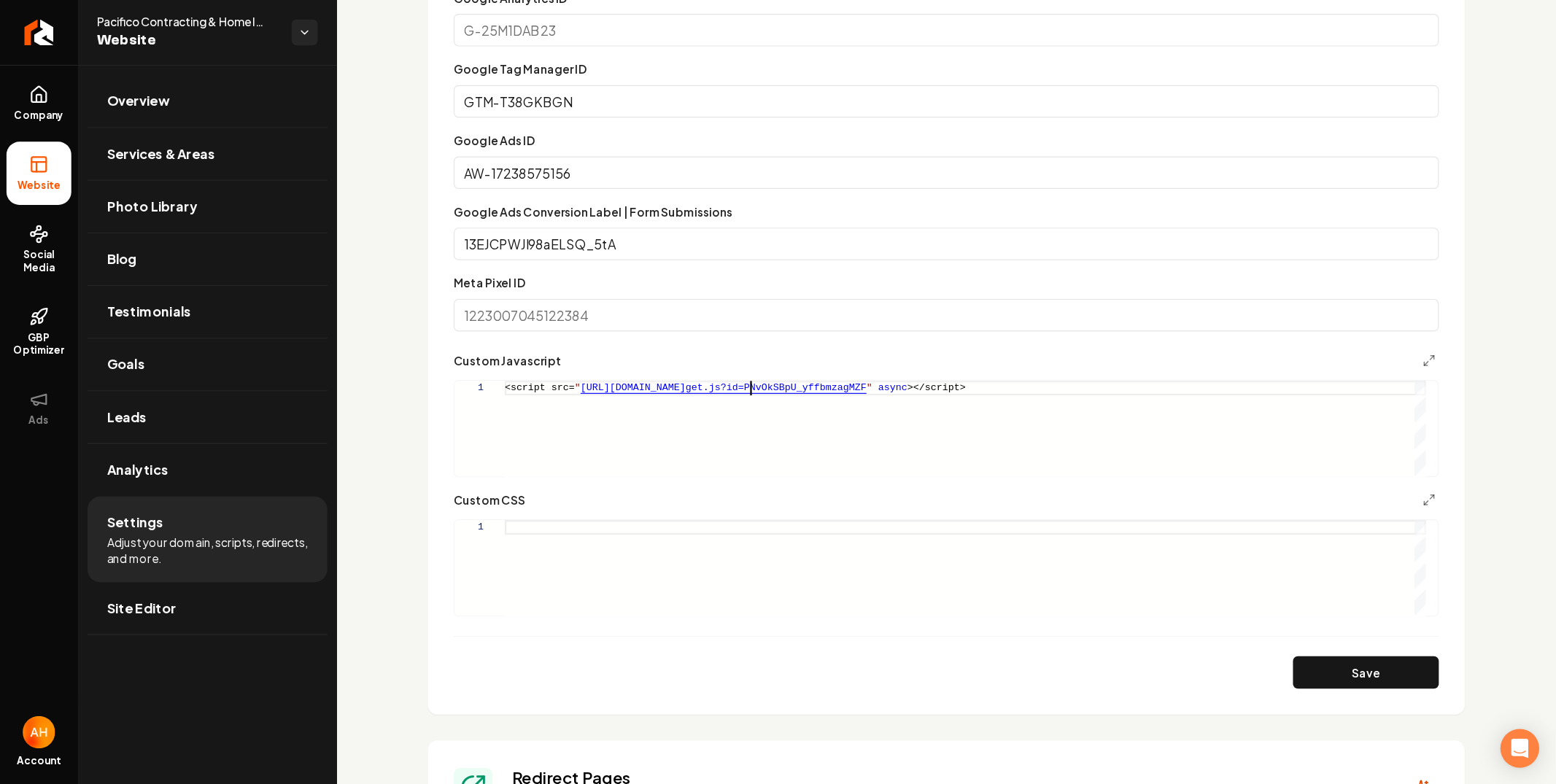
scroll to position [0, 537]
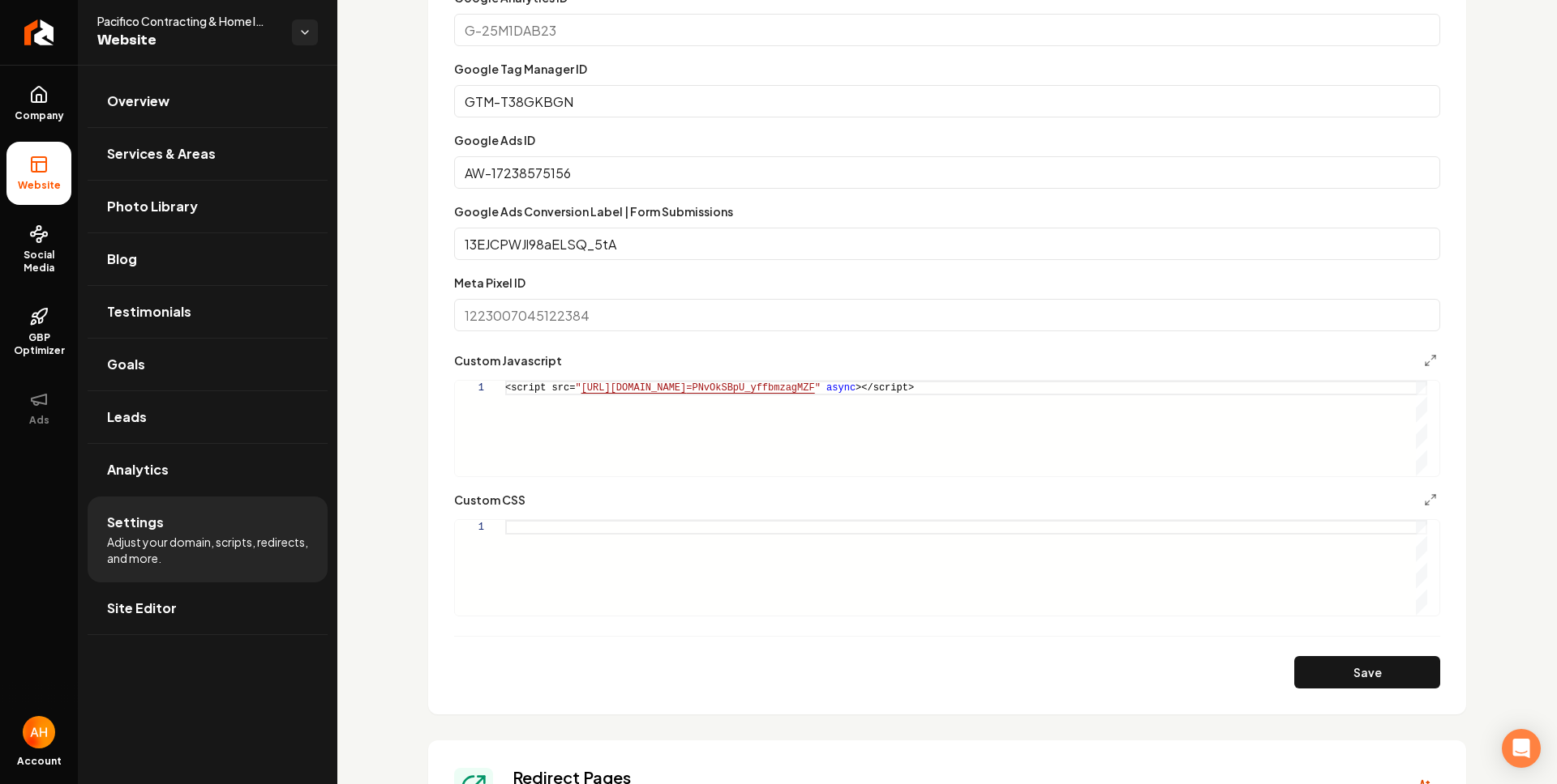
click at [1363, 685] on button "Save" at bounding box center [1367, 673] width 146 height 33
click at [1363, 681] on div "Save" at bounding box center [947, 673] width 986 height 33
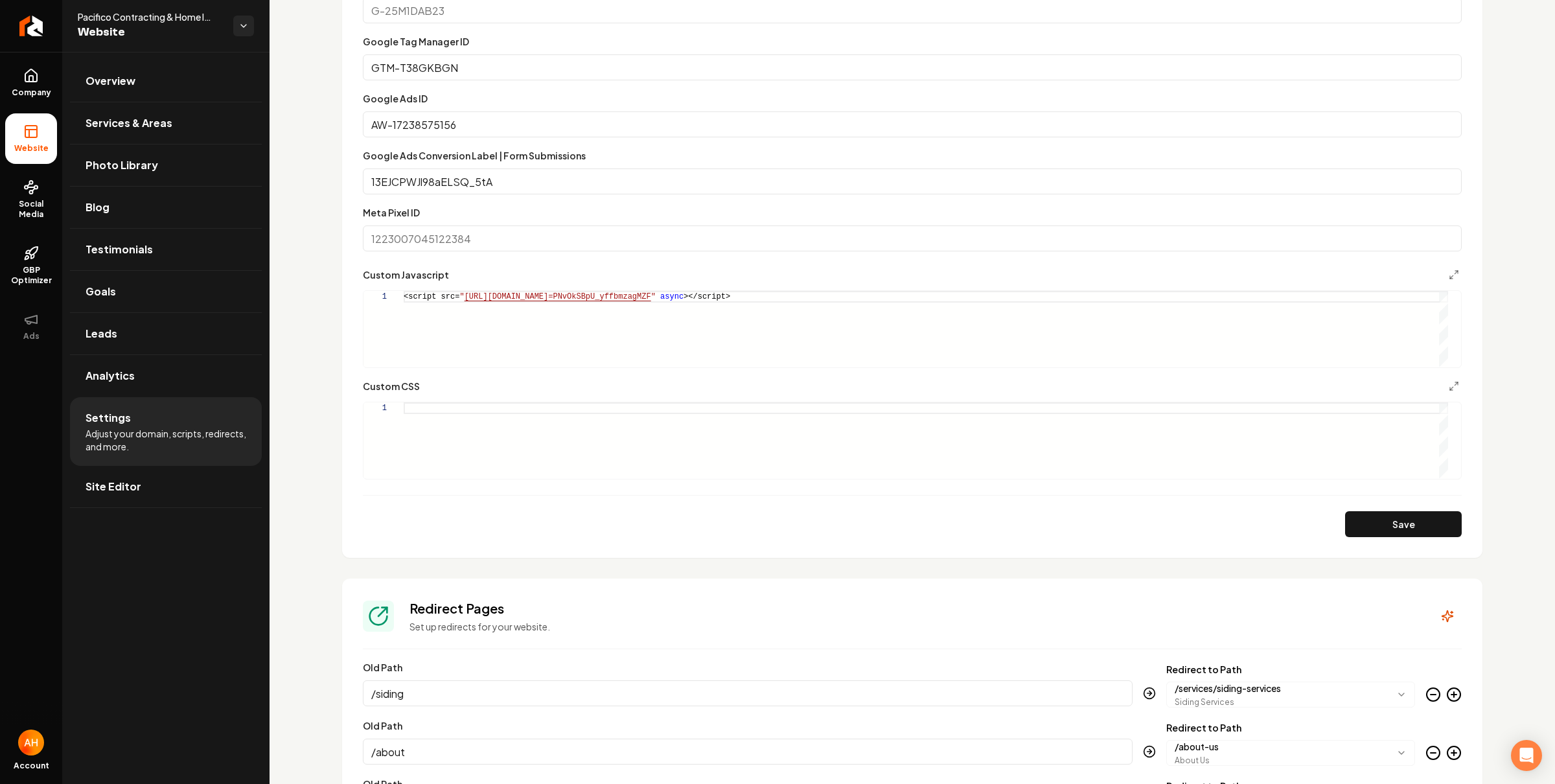
click at [1060, 295] on div "<script src= " https://app.roofle.com/roof-quote-pro-widget.js?id =PNvOkSBpU_yf…" at bounding box center [926, 329] width 1045 height 76
click at [1065, 113] on input "AW-17238575156" at bounding box center [913, 124] width 1099 height 26
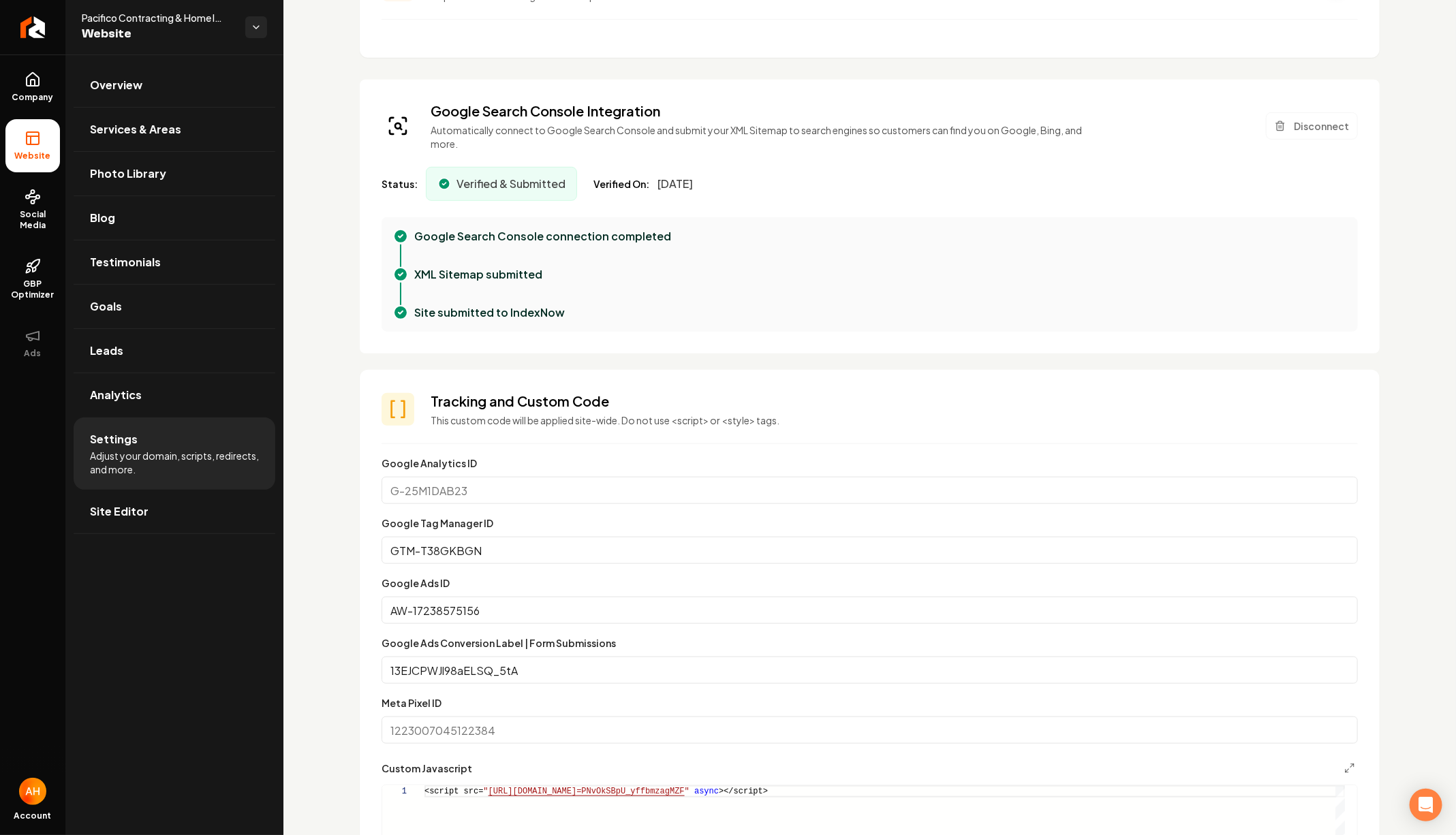
scroll to position [269, 0]
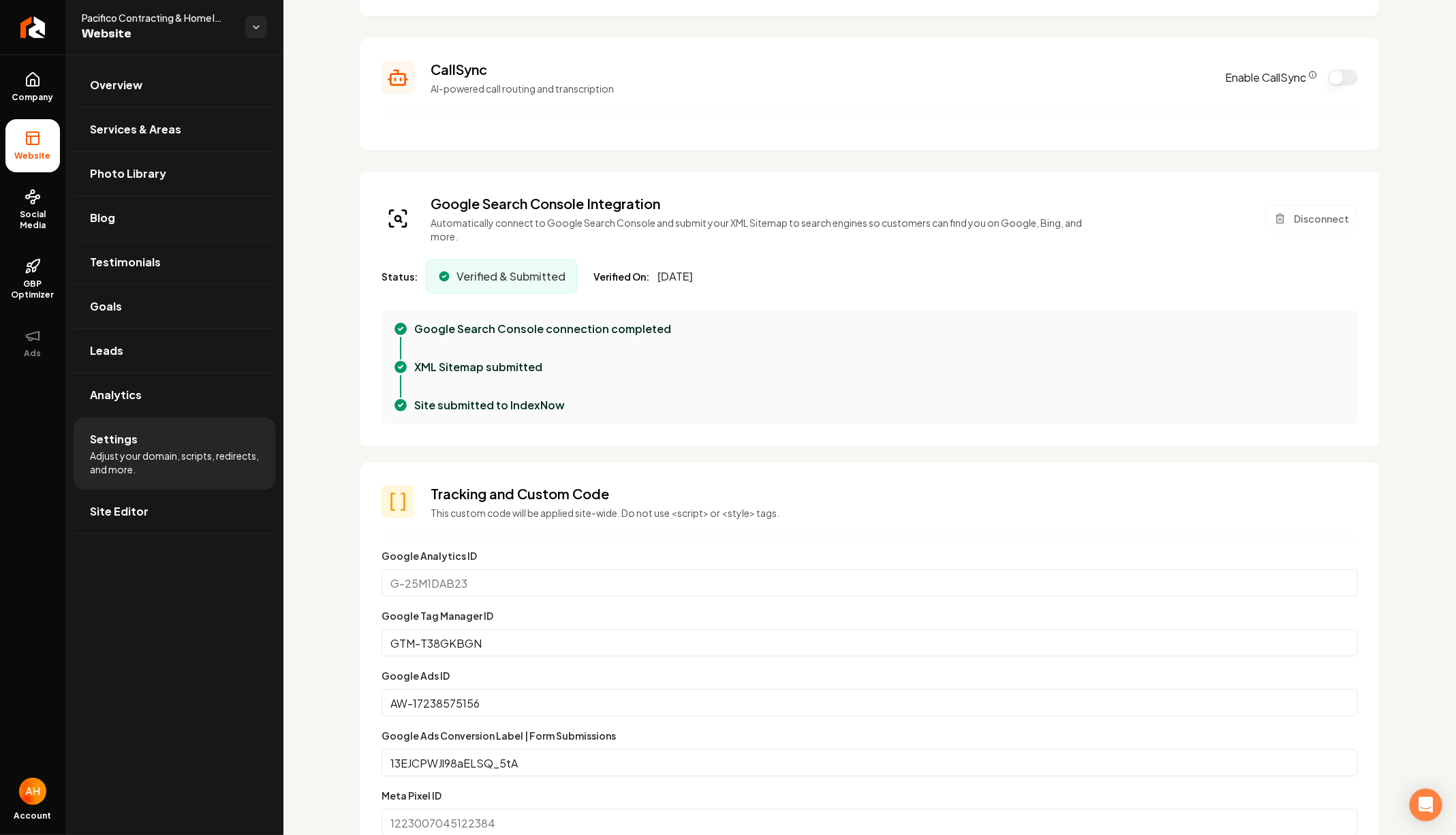
click at [875, 137] on section "CallSync AI-powered call routing and transcription Enable CallSync" at bounding box center [869, 94] width 1020 height 112
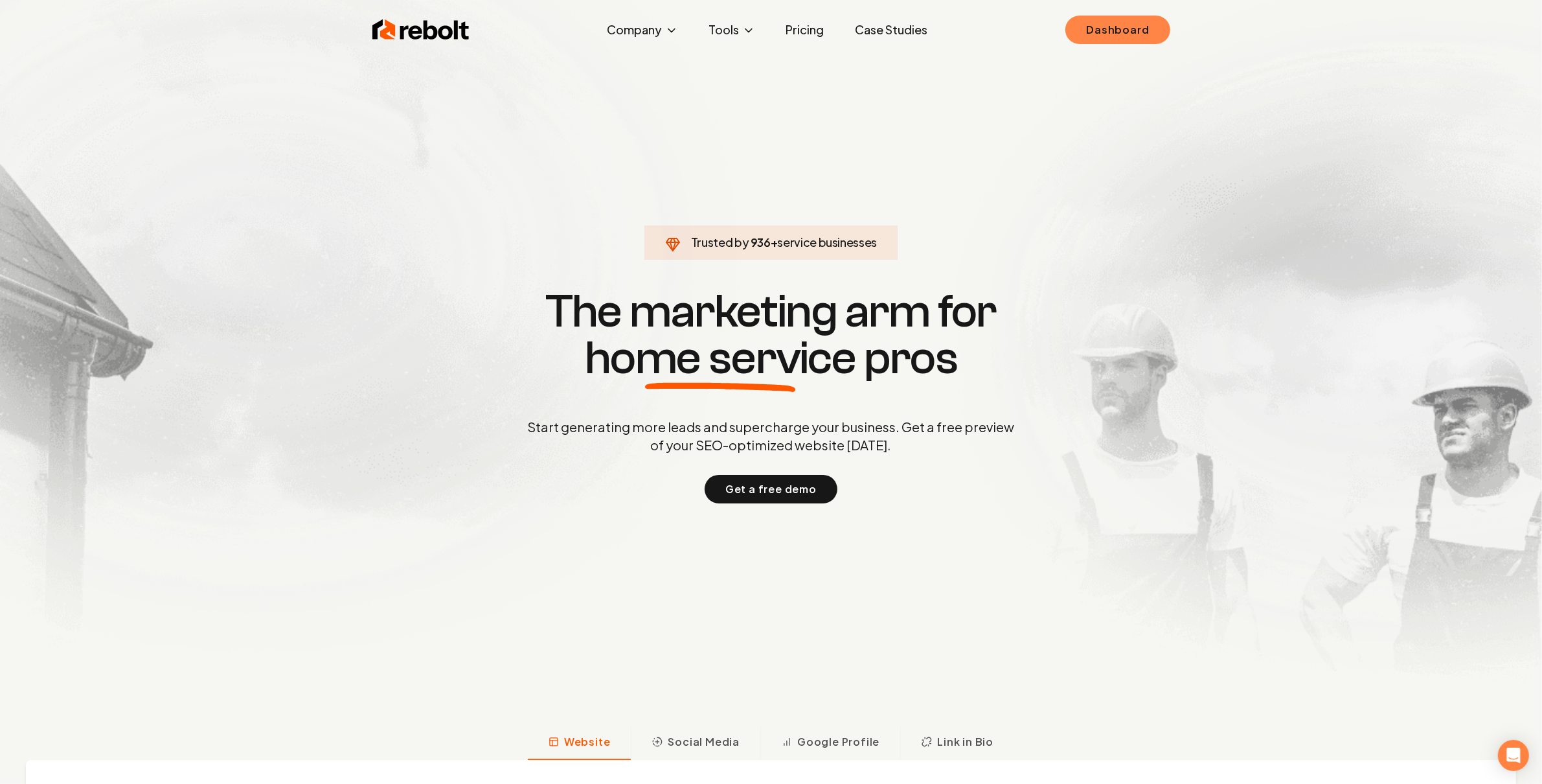
click at [1151, 35] on link "Dashboard" at bounding box center [1118, 29] width 104 height 29
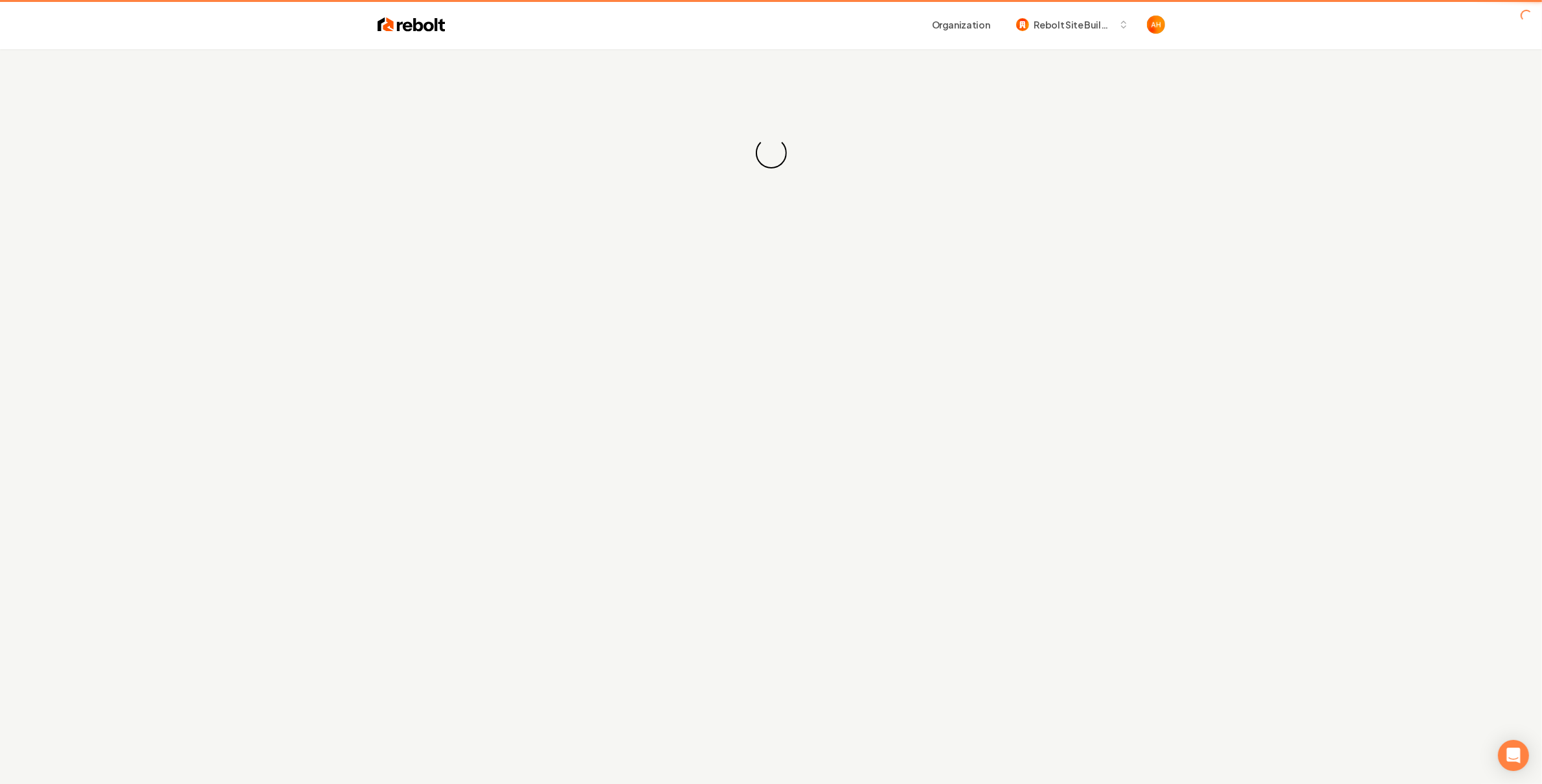
click at [817, 95] on div "Loading... Loading..." at bounding box center [771, 153] width 1542 height 208
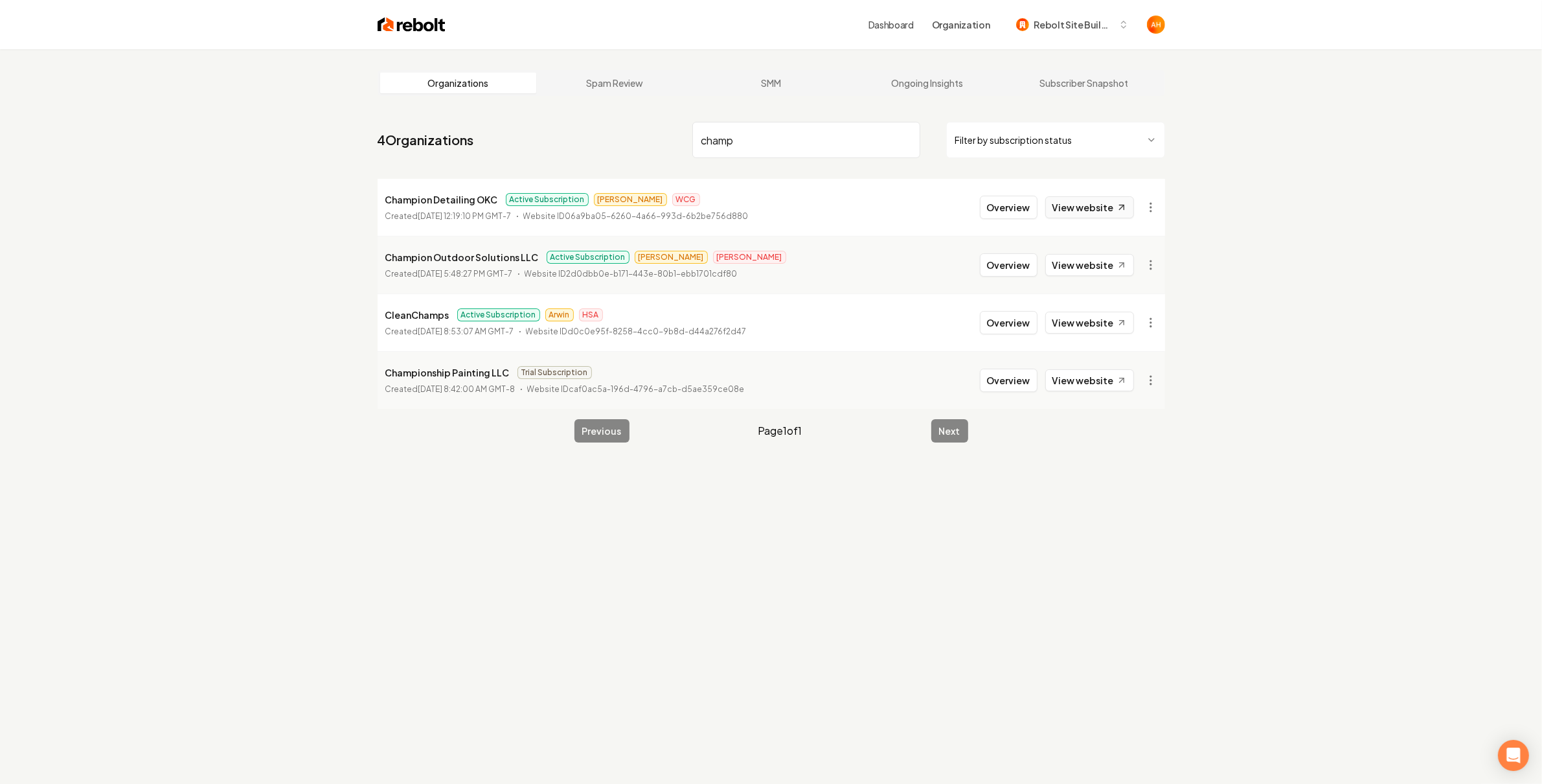
type input "champ"
click at [1075, 208] on link "View website" at bounding box center [1090, 207] width 89 height 22
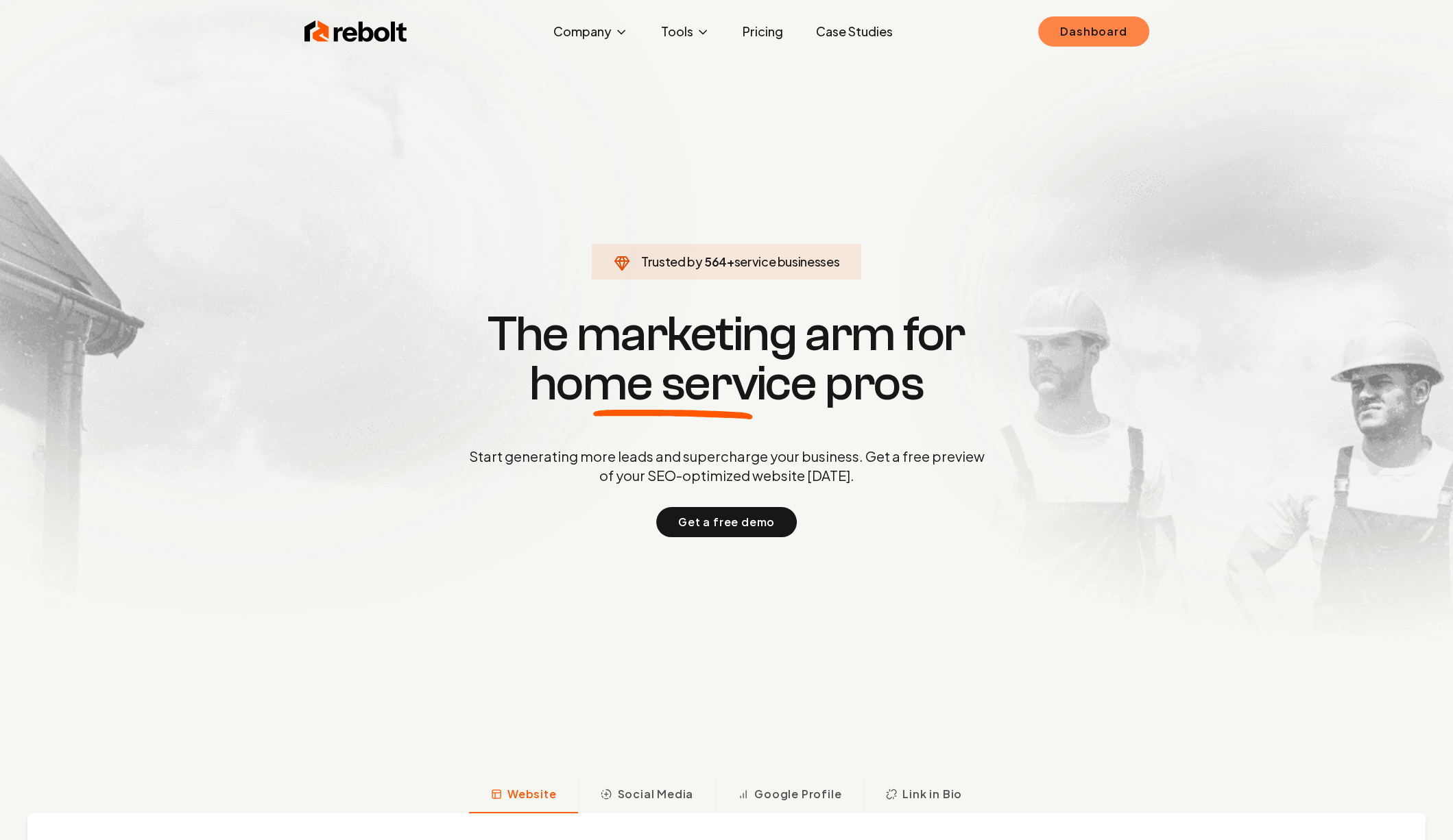
click at [1073, 17] on link "Dashboard" at bounding box center [1093, 31] width 110 height 30
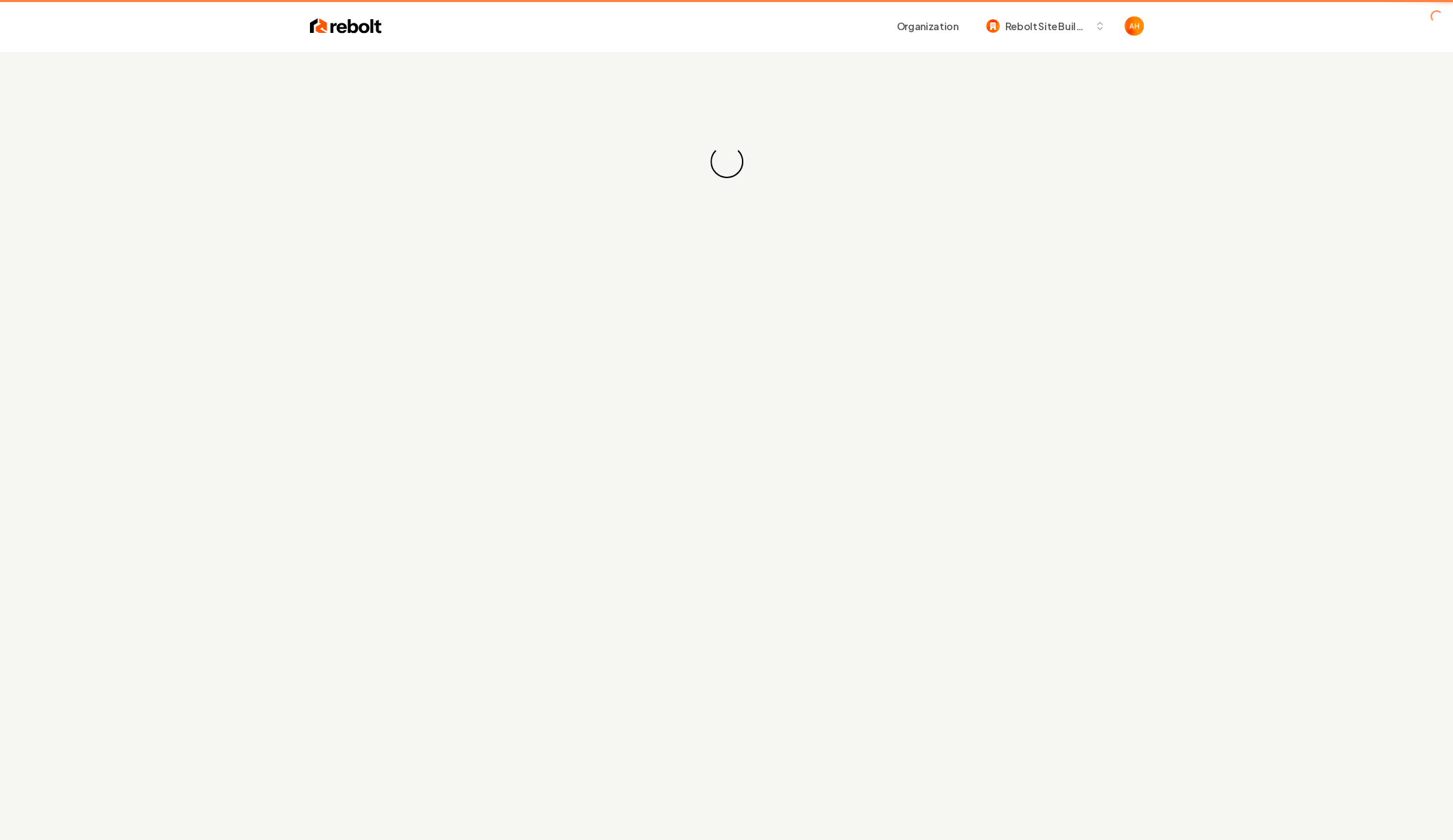
click at [669, 36] on div "Organization Rebolt Site Builder" at bounding box center [763, 26] width 762 height 24
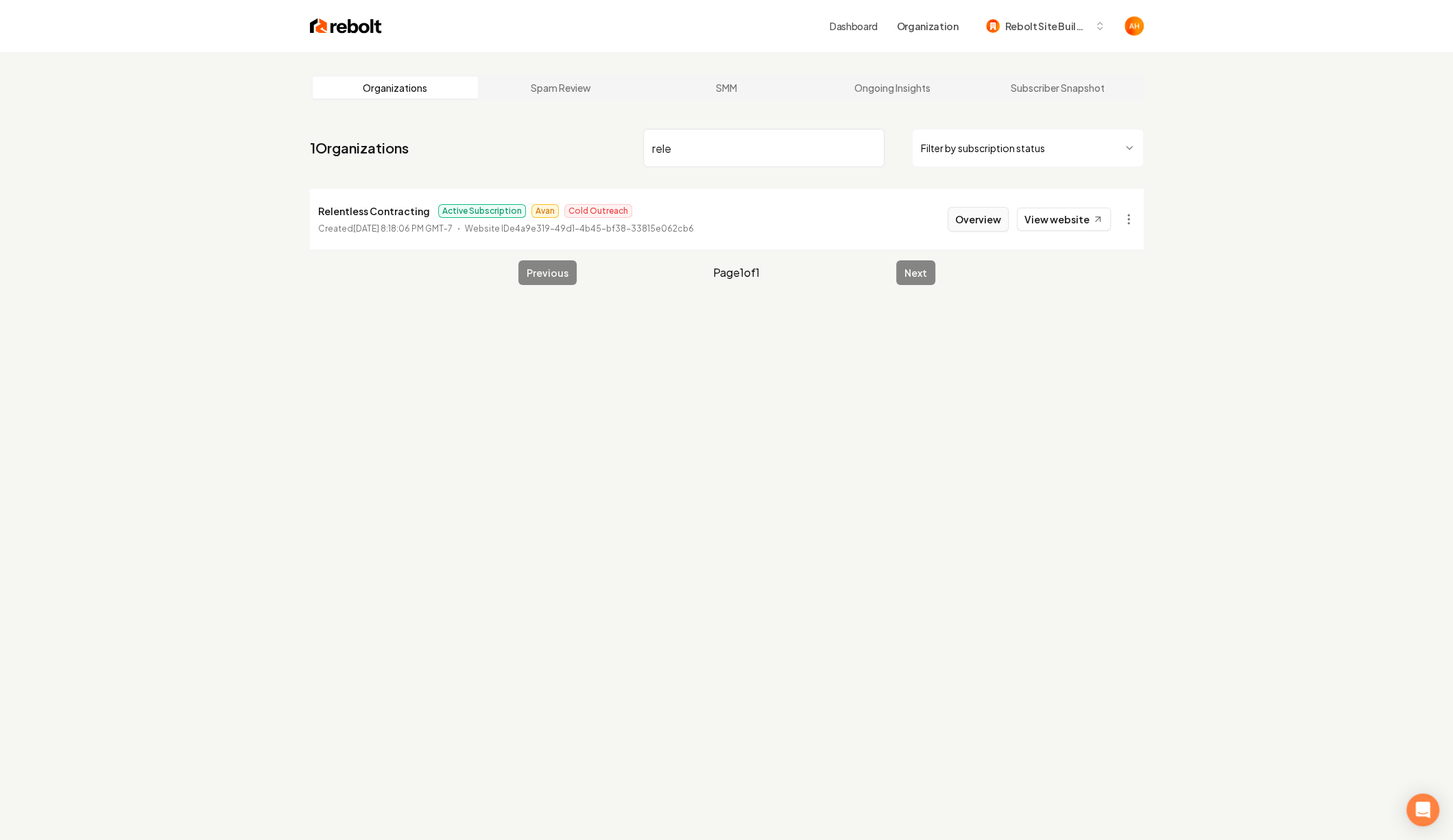
type input "rele"
click at [996, 224] on button "Overview" at bounding box center [978, 219] width 61 height 24
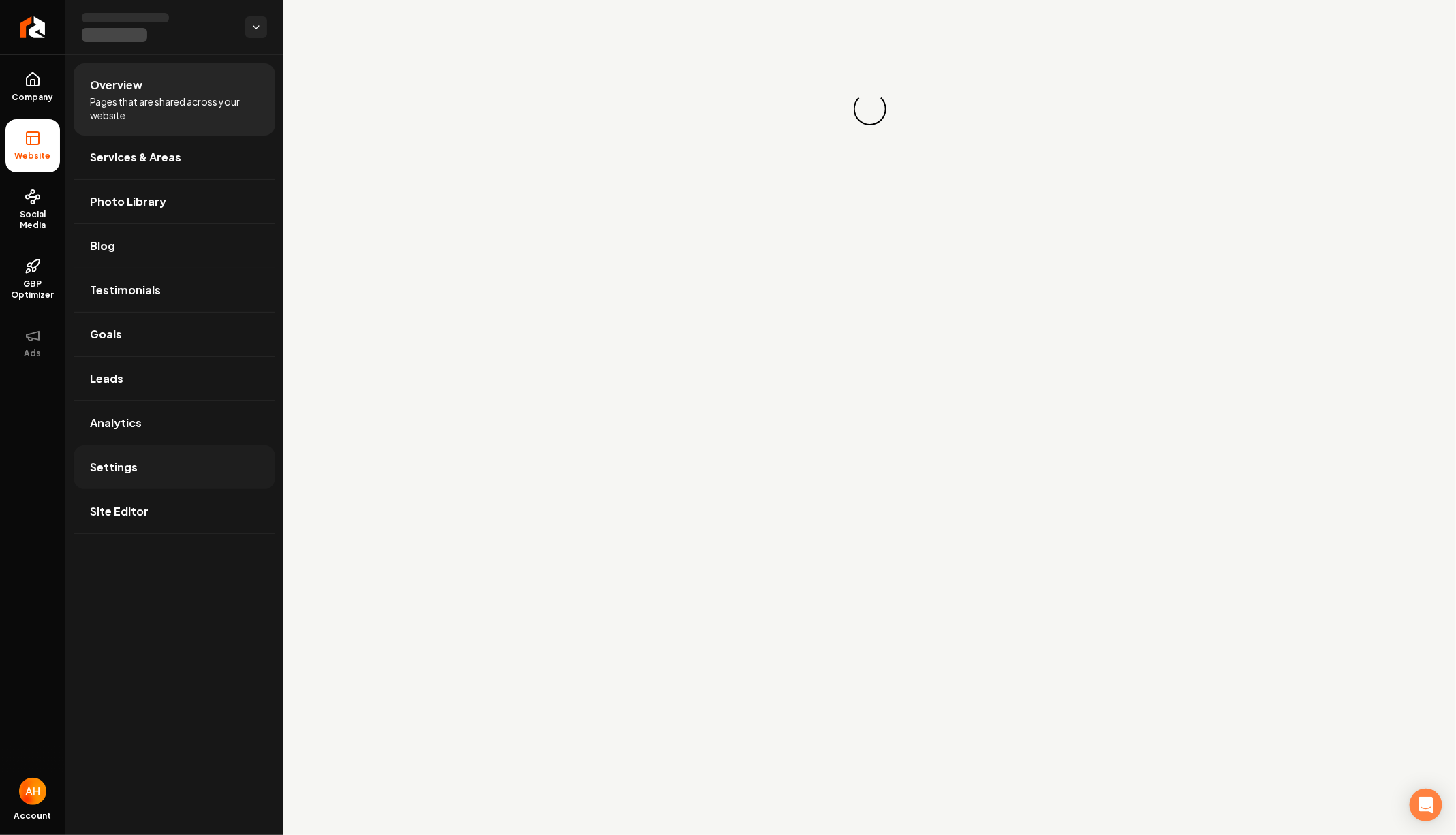
click at [146, 461] on link "Settings" at bounding box center [174, 467] width 201 height 44
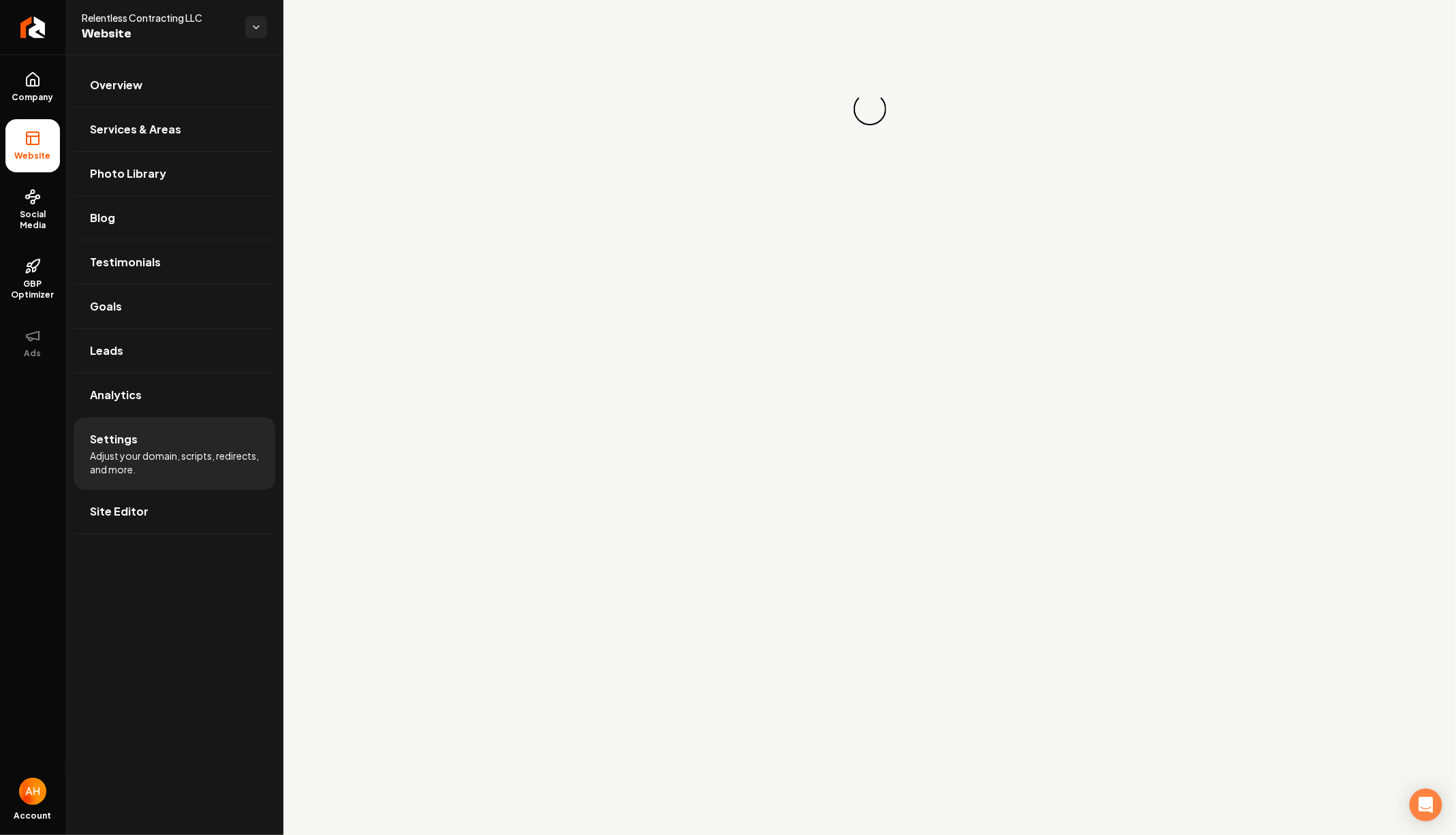
click at [916, 176] on div "Loading... Loading..." at bounding box center [869, 109] width 1173 height 218
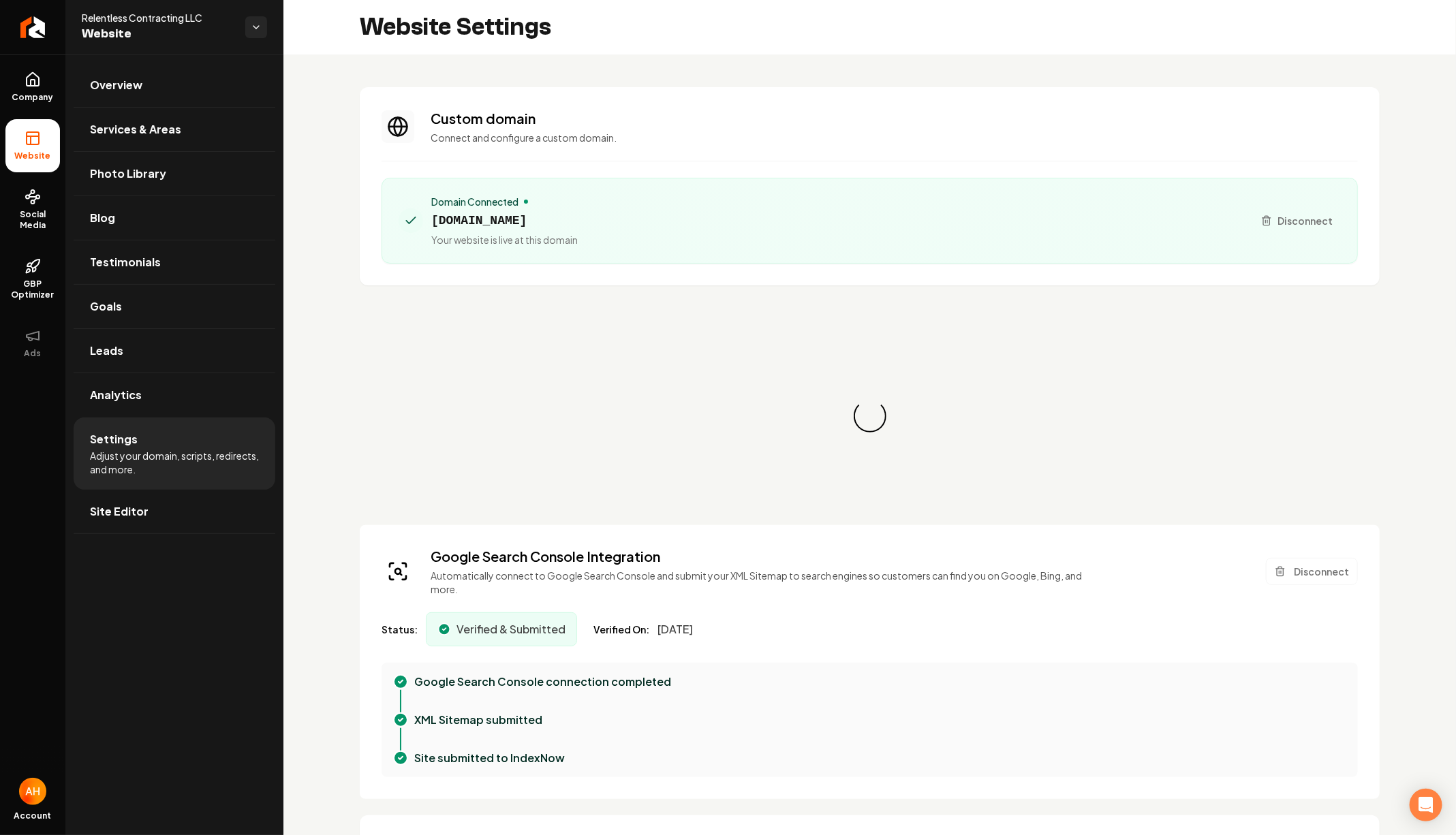
scroll to position [123, 0]
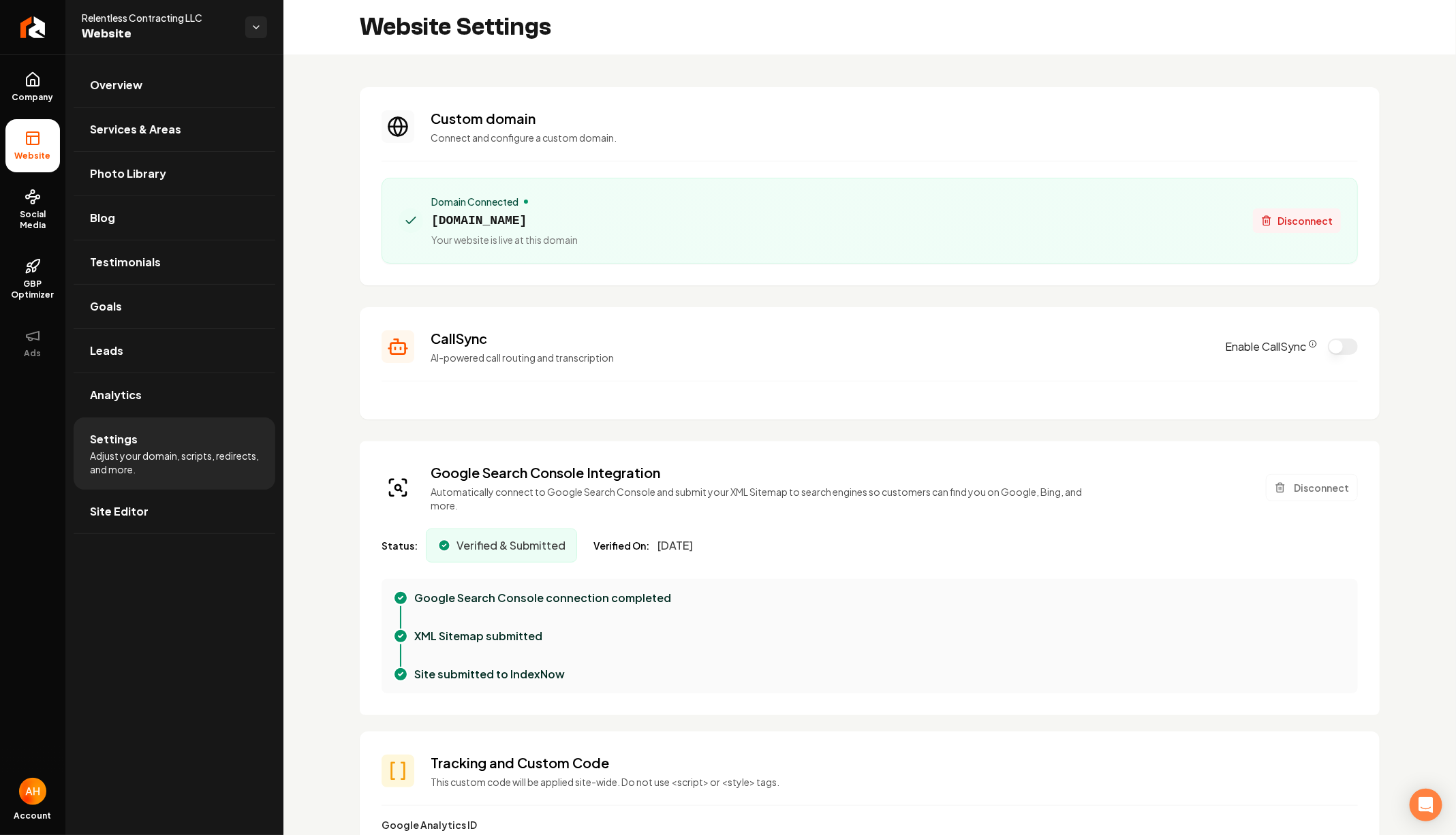
click at [1264, 216] on icon "Main content area" at bounding box center [1266, 217] width 3 height 2
click at [760, 177] on section "Custom domain Connect and configure a custom domain. Domain Connected relentles…" at bounding box center [869, 186] width 1020 height 198
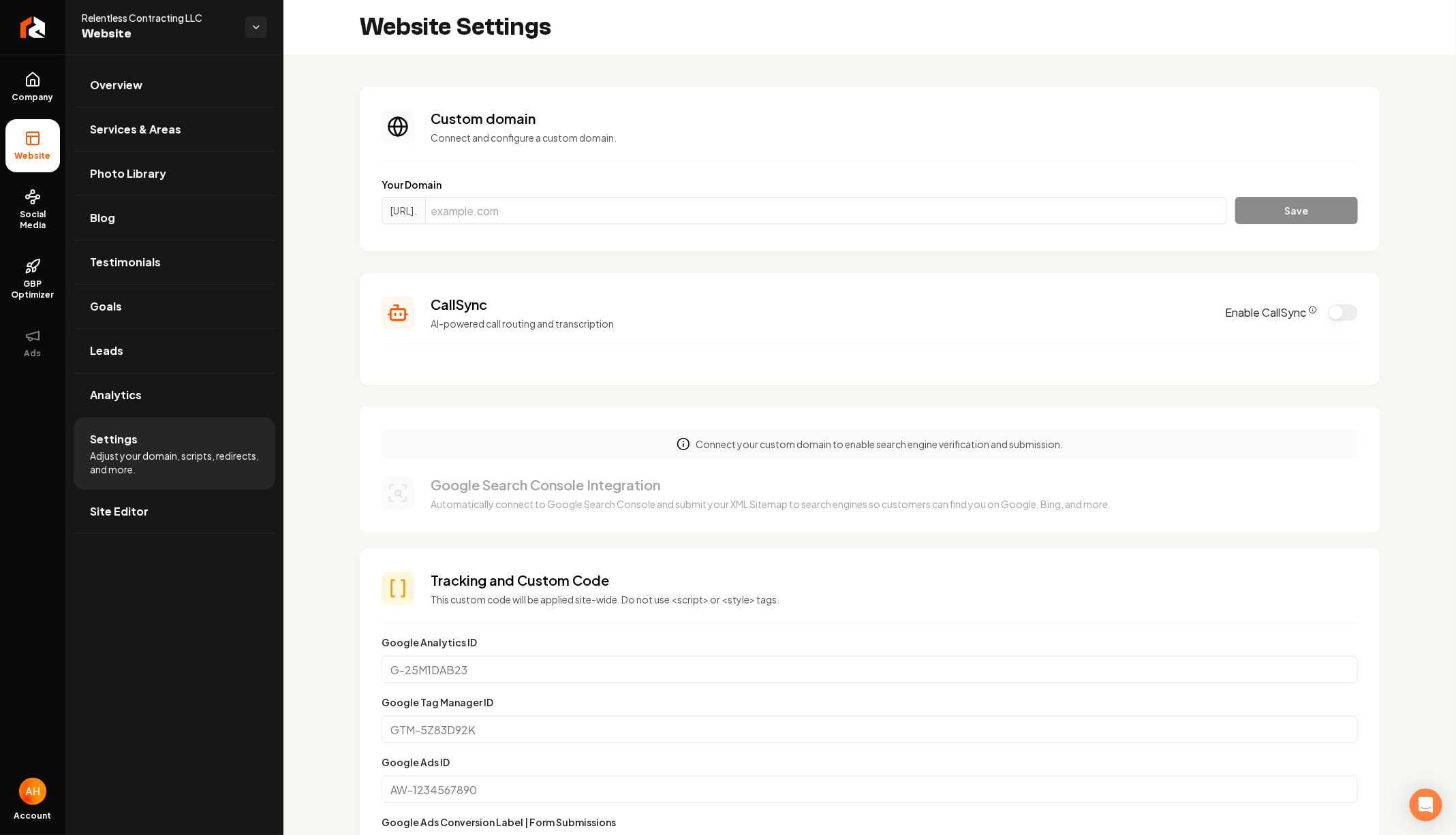
click at [761, 177] on section "Custom domain Connect and configure a custom domain. Your Domain https://www. S…" at bounding box center [869, 169] width 1020 height 164
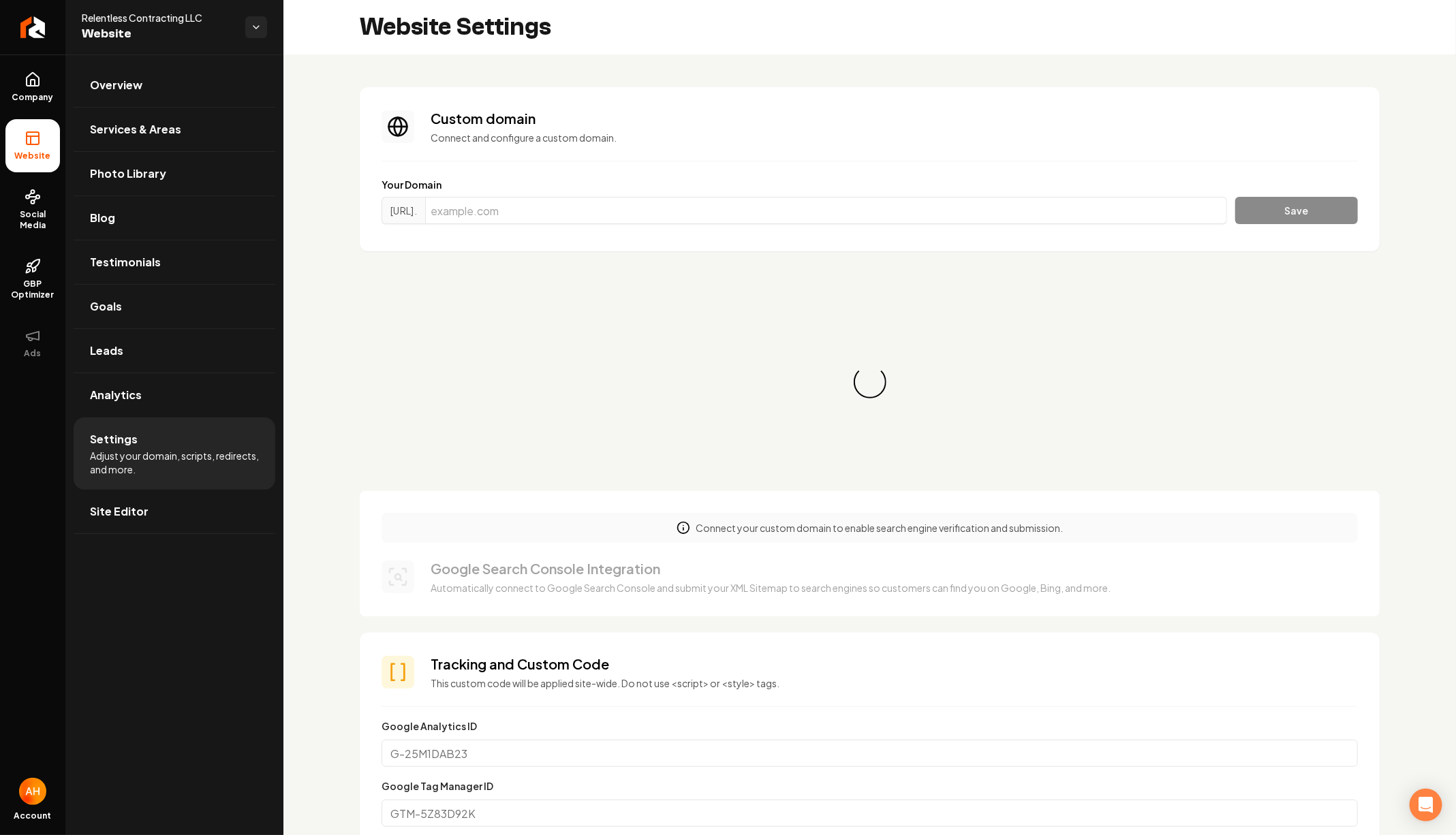
scroll to position [123, 0]
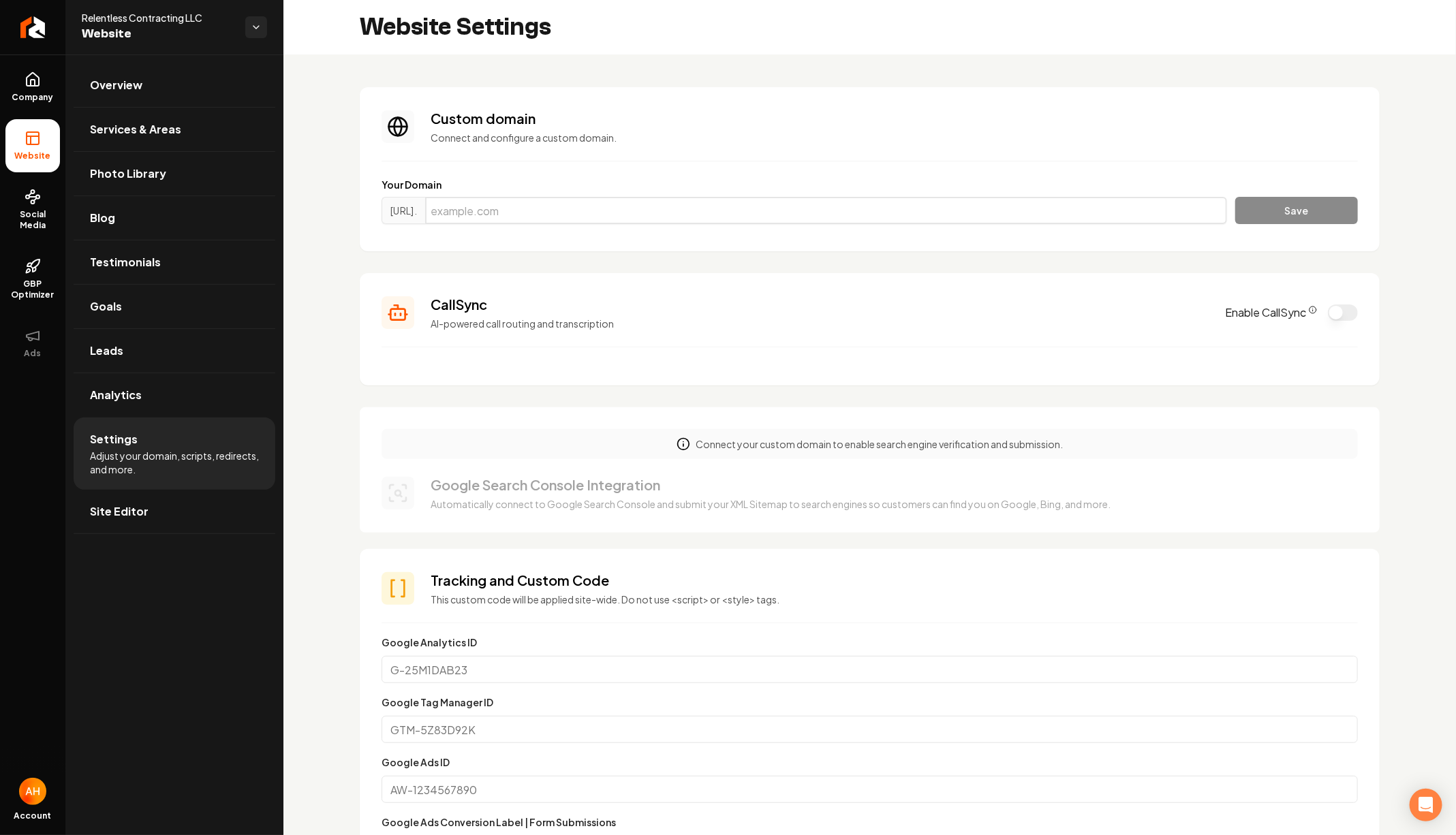
click at [573, 200] on input "Main content area" at bounding box center [826, 211] width 802 height 28
paste input "[URL][DOMAIN_NAME]"
type input "[DOMAIN_NAME]"
click at [1259, 215] on button "Save" at bounding box center [1296, 211] width 123 height 28
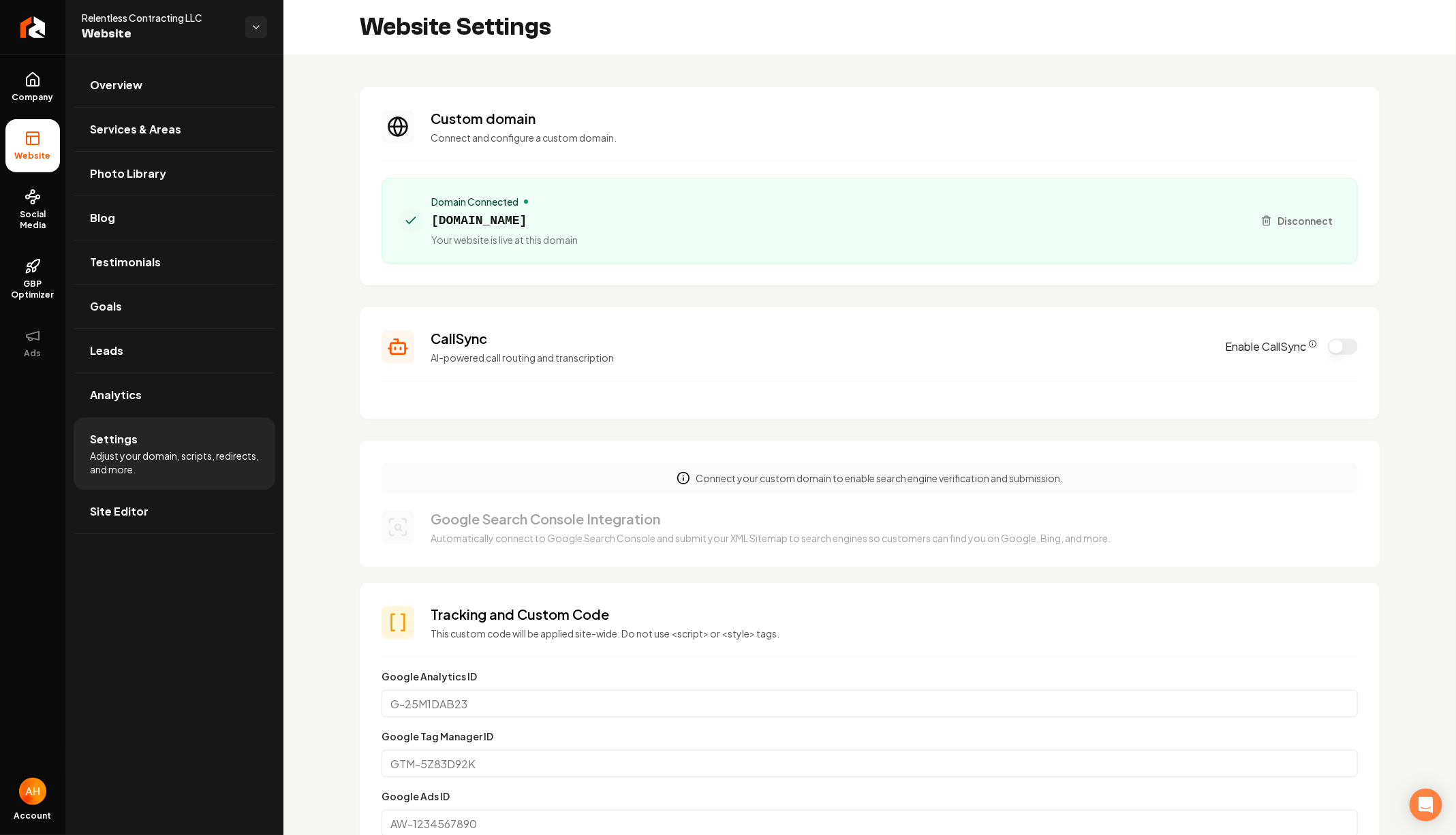
click at [578, 222] on span "[DOMAIN_NAME]" at bounding box center [504, 221] width 146 height 19
copy span "[DOMAIN_NAME]"
